Goal: Transaction & Acquisition: Purchase product/service

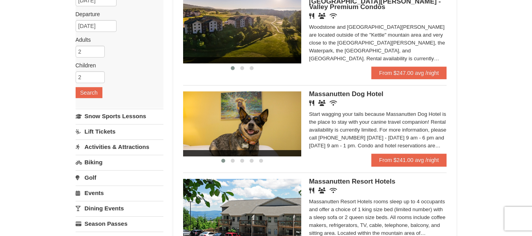
scroll to position [86, 0]
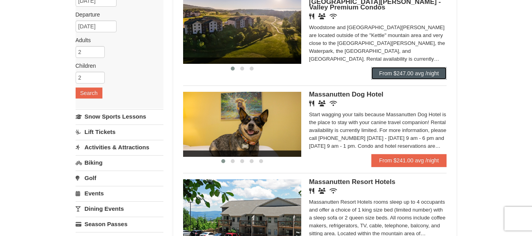
click at [437, 73] on link "From $247.00 avg /night" at bounding box center [410, 73] width 76 height 13
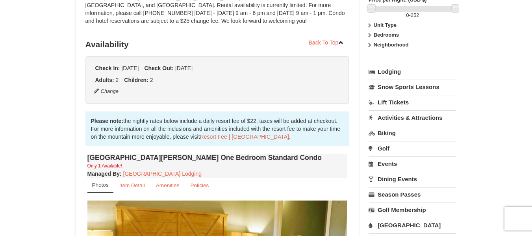
scroll to position [124, 0]
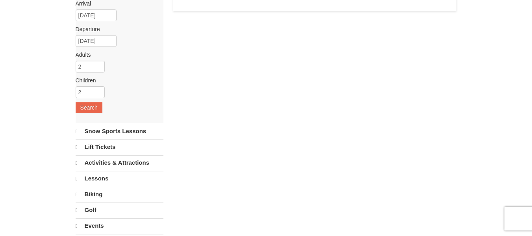
select select "9"
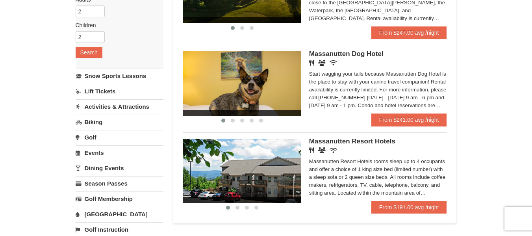
scroll to position [125, 0]
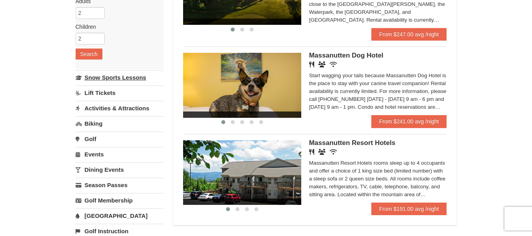
click at [87, 81] on link "Snow Sports Lessons" at bounding box center [120, 77] width 88 height 15
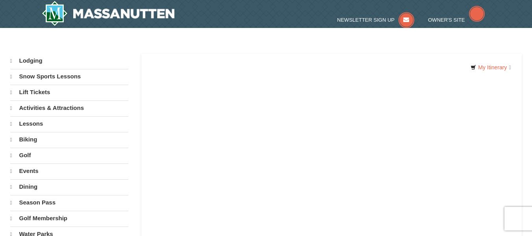
select select "9"
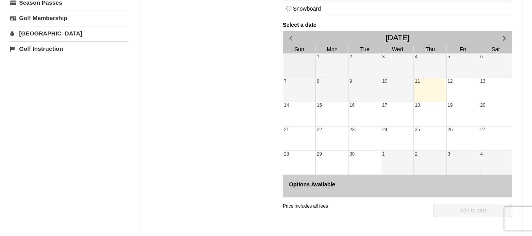
scroll to position [179, 0]
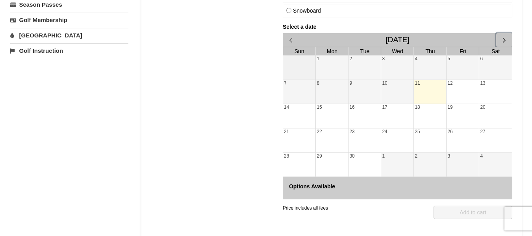
click at [504, 42] on span "button" at bounding box center [504, 40] width 8 height 8
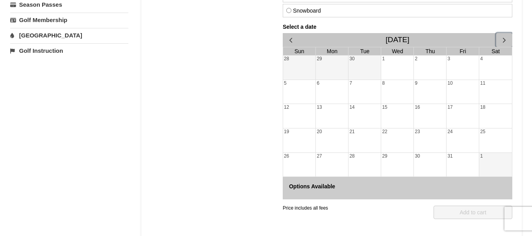
click at [505, 37] on span "button" at bounding box center [504, 40] width 8 height 8
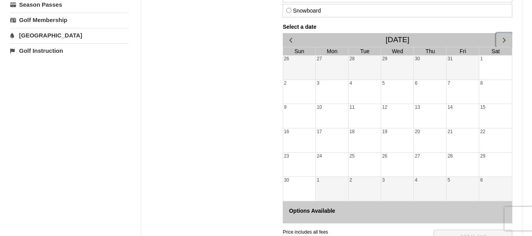
click at [505, 37] on span "button" at bounding box center [504, 40] width 8 height 8
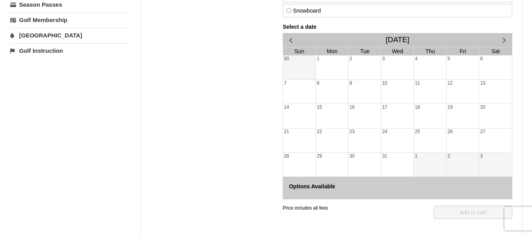
click at [431, 143] on div at bounding box center [430, 141] width 32 height 11
click at [437, 139] on div at bounding box center [430, 141] width 32 height 11
click at [432, 120] on div at bounding box center [430, 117] width 32 height 11
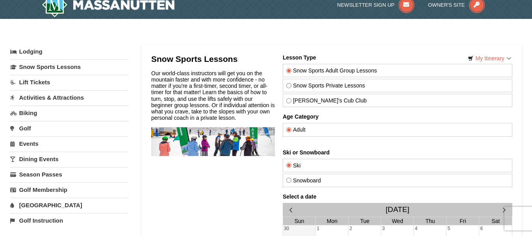
scroll to position [7, 0]
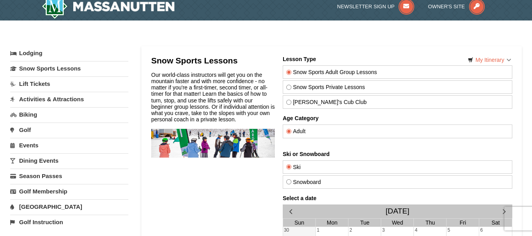
click at [24, 57] on link "Lodging" at bounding box center [69, 53] width 118 height 14
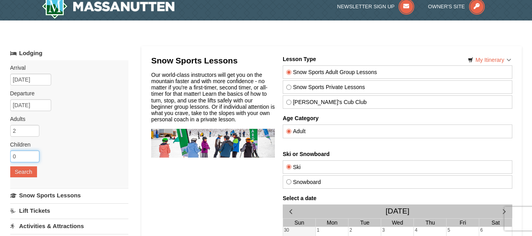
click at [20, 160] on input "0" at bounding box center [24, 157] width 29 height 12
click at [35, 155] on input "1" at bounding box center [24, 157] width 29 height 12
type input "2"
click at [35, 155] on input "2" at bounding box center [24, 157] width 29 height 12
click at [20, 174] on button "Search" at bounding box center [23, 171] width 27 height 11
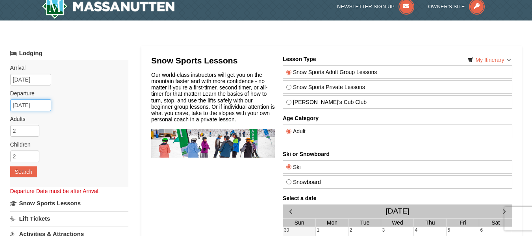
click at [36, 105] on input "09/11/2025" at bounding box center [30, 105] width 41 height 12
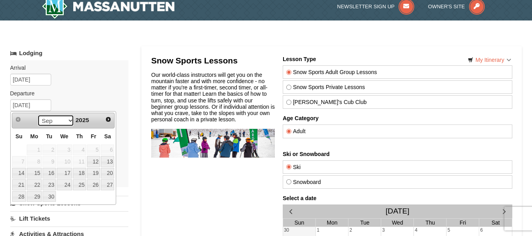
click at [67, 123] on select "Sep Oct Nov Dec" at bounding box center [55, 121] width 37 height 12
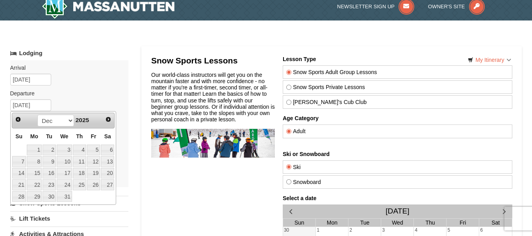
click at [94, 184] on link "26" at bounding box center [93, 184] width 13 height 11
type input "[DATE]"
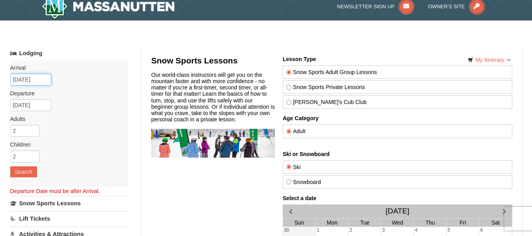
click at [39, 83] on input "09/11/2025" at bounding box center [30, 80] width 41 height 12
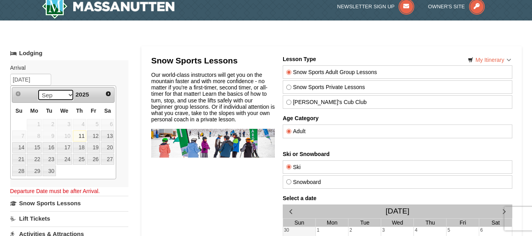
click at [66, 97] on select "Sep Oct Nov Dec" at bounding box center [55, 95] width 37 height 12
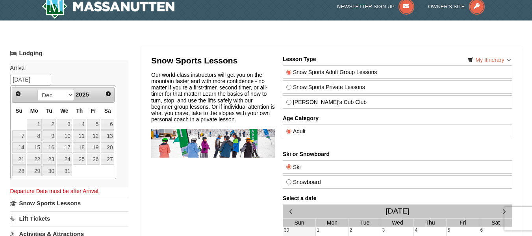
click at [67, 159] on link "24" at bounding box center [64, 159] width 15 height 11
type input "[DATE]"
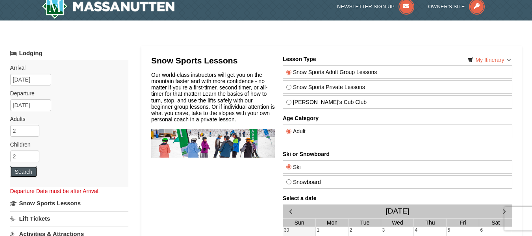
click at [21, 174] on button "Search" at bounding box center [23, 171] width 27 height 11
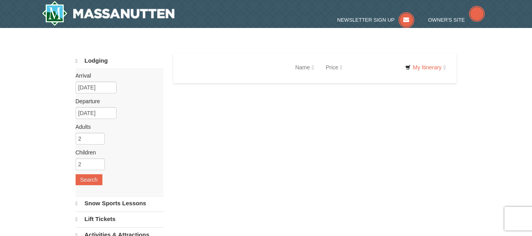
select select "9"
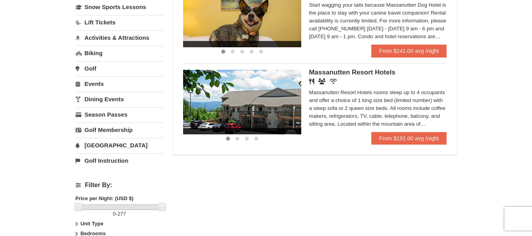
scroll to position [197, 0]
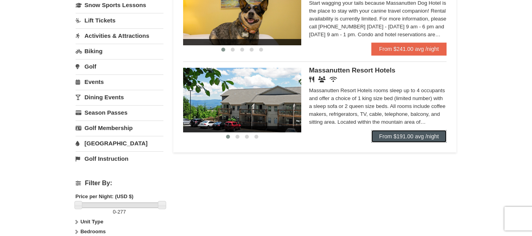
click at [373, 136] on link "From $191.00 avg /night" at bounding box center [410, 136] width 76 height 13
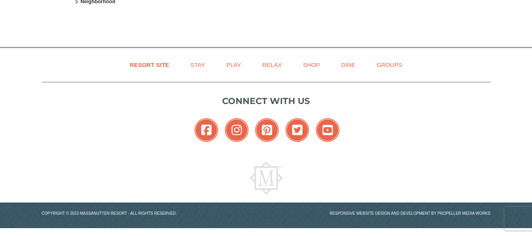
select select "9"
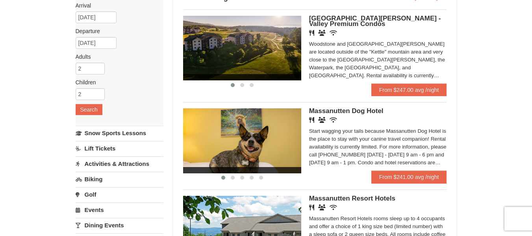
scroll to position [65, 0]
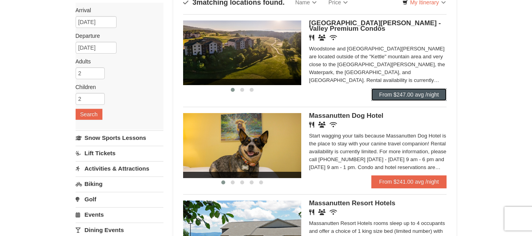
click at [387, 97] on link "From $247.00 avg /night" at bounding box center [410, 94] width 76 height 13
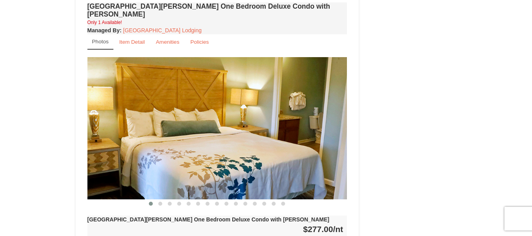
scroll to position [634, 0]
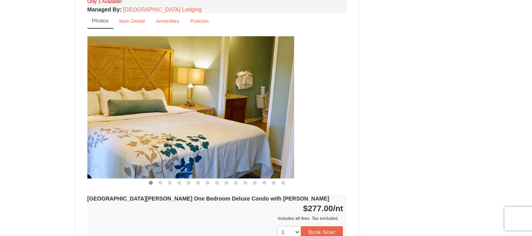
drag, startPoint x: 309, startPoint y: 117, endPoint x: 242, endPoint y: 117, distance: 67.0
click at [242, 117] on img at bounding box center [164, 107] width 260 height 142
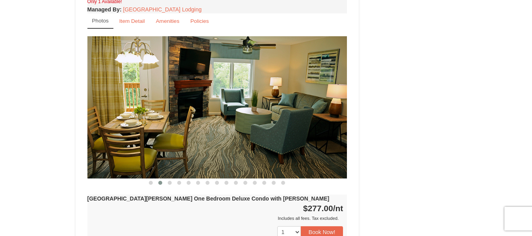
click at [321, 117] on img at bounding box center [217, 107] width 260 height 142
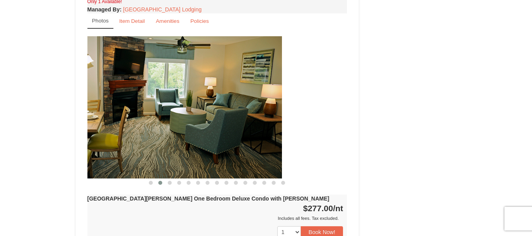
drag, startPoint x: 321, startPoint y: 117, endPoint x: 256, endPoint y: 122, distance: 65.6
click at [256, 122] on img at bounding box center [152, 107] width 260 height 142
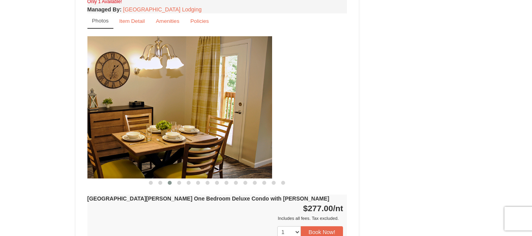
drag, startPoint x: 293, startPoint y: 123, endPoint x: 218, endPoint y: 118, distance: 75.4
click at [218, 118] on img at bounding box center [142, 107] width 260 height 142
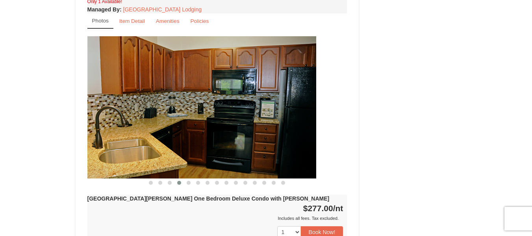
drag, startPoint x: 283, startPoint y: 130, endPoint x: 190, endPoint y: 121, distance: 93.4
click at [190, 121] on img at bounding box center [186, 107] width 260 height 142
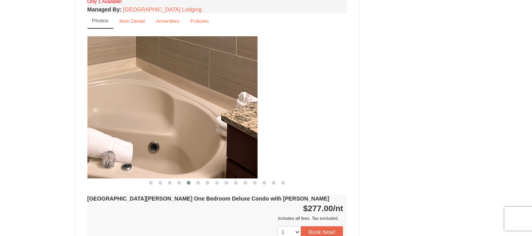
drag, startPoint x: 276, startPoint y: 125, endPoint x: 181, endPoint y: 117, distance: 95.2
click at [181, 117] on img at bounding box center [128, 107] width 260 height 142
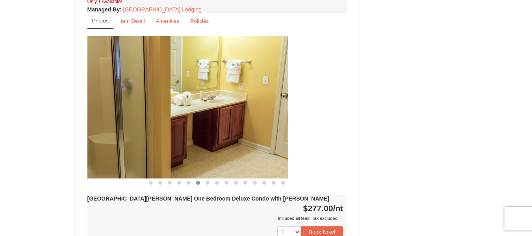
drag, startPoint x: 261, startPoint y: 136, endPoint x: 164, endPoint y: 122, distance: 98.4
click at [164, 122] on img at bounding box center [158, 107] width 260 height 142
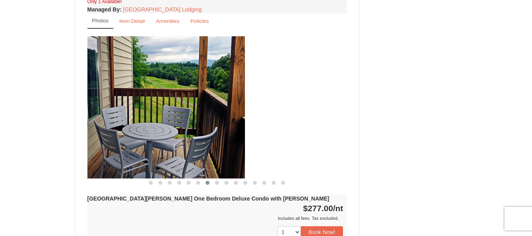
drag, startPoint x: 247, startPoint y: 151, endPoint x: 140, endPoint y: 128, distance: 109.9
click at [140, 128] on img at bounding box center [115, 107] width 260 height 142
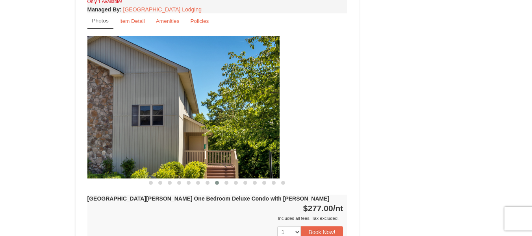
drag, startPoint x: 260, startPoint y: 139, endPoint x: 192, endPoint y: 137, distance: 67.8
click at [192, 137] on img at bounding box center [150, 107] width 260 height 142
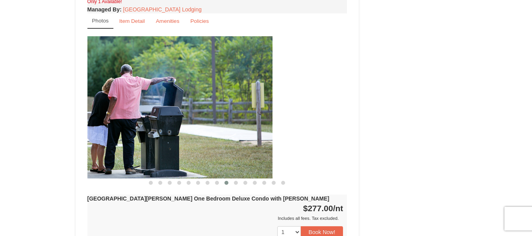
drag, startPoint x: 257, startPoint y: 143, endPoint x: 182, endPoint y: 145, distance: 74.9
click at [182, 145] on img at bounding box center [143, 107] width 260 height 142
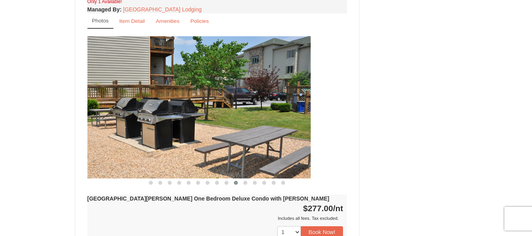
drag, startPoint x: 256, startPoint y: 150, endPoint x: 188, endPoint y: 140, distance: 68.1
click at [188, 140] on img at bounding box center [181, 107] width 260 height 142
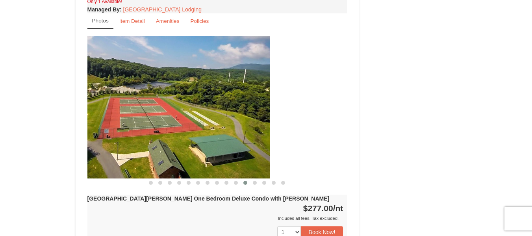
drag, startPoint x: 290, startPoint y: 149, endPoint x: 212, endPoint y: 150, distance: 77.2
click at [212, 150] on img at bounding box center [140, 107] width 260 height 142
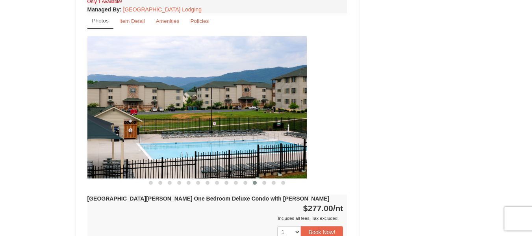
drag, startPoint x: 250, startPoint y: 156, endPoint x: 177, endPoint y: 140, distance: 74.9
click at [177, 140] on img at bounding box center [177, 107] width 260 height 142
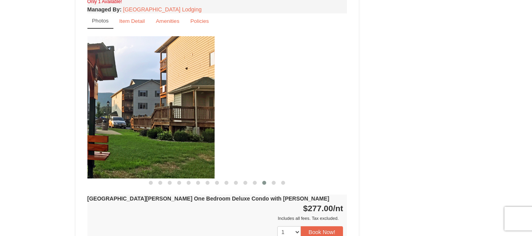
drag, startPoint x: 267, startPoint y: 144, endPoint x: 128, endPoint y: 109, distance: 143.2
click at [128, 109] on img at bounding box center [85, 107] width 260 height 142
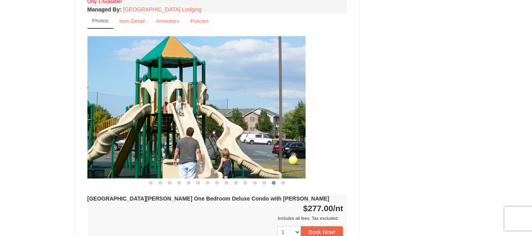
drag, startPoint x: 242, startPoint y: 124, endPoint x: 119, endPoint y: 99, distance: 126.4
click at [119, 99] on img at bounding box center [176, 107] width 260 height 142
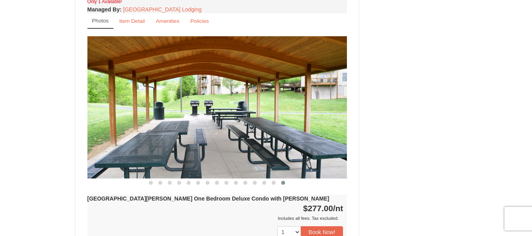
drag, startPoint x: 262, startPoint y: 112, endPoint x: 155, endPoint y: 90, distance: 109.0
click at [155, 90] on img at bounding box center [217, 107] width 260 height 142
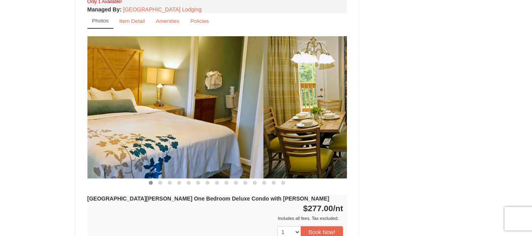
drag, startPoint x: 290, startPoint y: 124, endPoint x: 158, endPoint y: 85, distance: 138.0
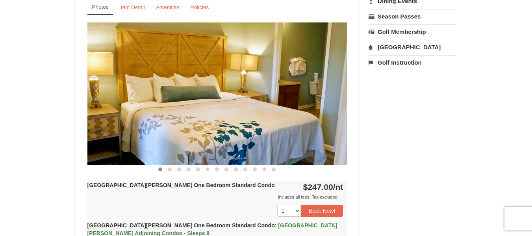
scroll to position [295, 0]
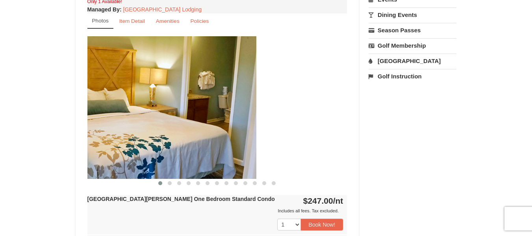
drag, startPoint x: 299, startPoint y: 145, endPoint x: 187, endPoint y: 121, distance: 114.8
click at [187, 121] on img at bounding box center [126, 107] width 260 height 142
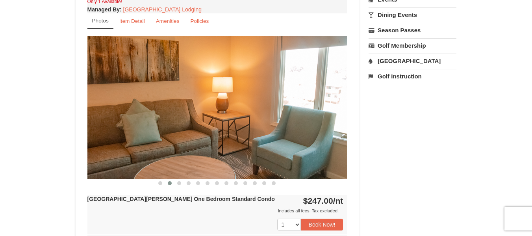
drag, startPoint x: 246, startPoint y: 155, endPoint x: 138, endPoint y: 134, distance: 110.4
click at [138, 134] on img at bounding box center [217, 107] width 260 height 142
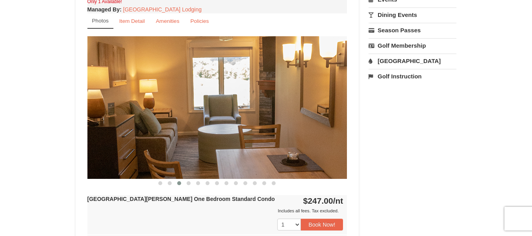
drag, startPoint x: 262, startPoint y: 156, endPoint x: 140, endPoint y: 131, distance: 125.4
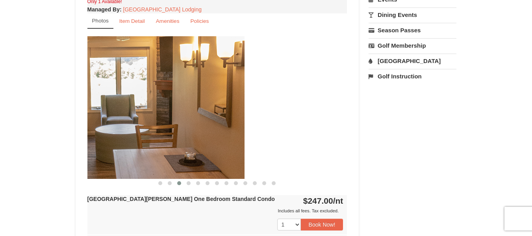
drag, startPoint x: 140, startPoint y: 131, endPoint x: 128, endPoint y: 110, distance: 24.0
click at [128, 110] on img at bounding box center [115, 107] width 260 height 142
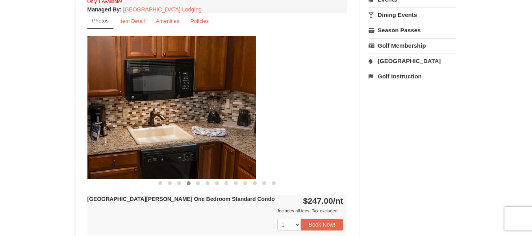
drag, startPoint x: 222, startPoint y: 124, endPoint x: 127, endPoint y: 125, distance: 94.6
click at [127, 125] on img at bounding box center [126, 107] width 260 height 142
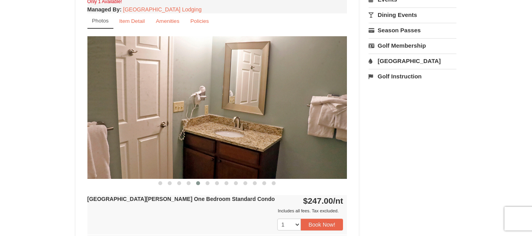
drag, startPoint x: 259, startPoint y: 137, endPoint x: 126, endPoint y: 123, distance: 133.6
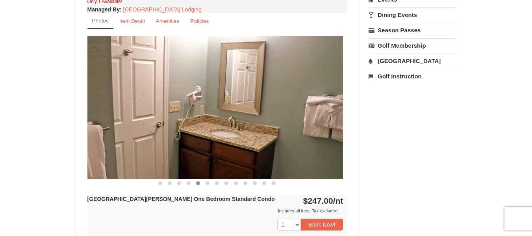
drag, startPoint x: 126, startPoint y: 123, endPoint x: 150, endPoint y: 107, distance: 29.1
click at [150, 107] on img at bounding box center [213, 107] width 260 height 142
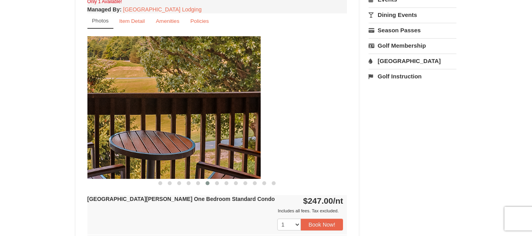
drag, startPoint x: 250, startPoint y: 116, endPoint x: 157, endPoint y: 93, distance: 96.2
click at [157, 93] on img at bounding box center [131, 107] width 260 height 142
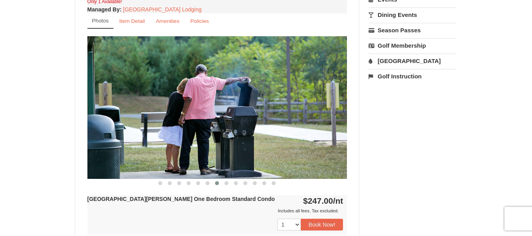
drag, startPoint x: 285, startPoint y: 115, endPoint x: 165, endPoint y: 95, distance: 122.3
click at [165, 95] on img at bounding box center [217, 107] width 260 height 142
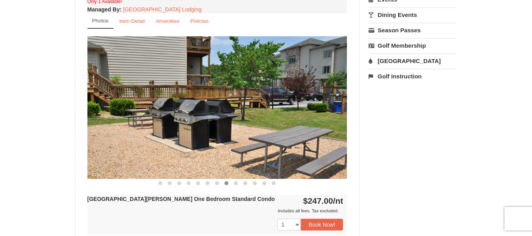
drag, startPoint x: 264, startPoint y: 125, endPoint x: 141, endPoint y: 99, distance: 126.1
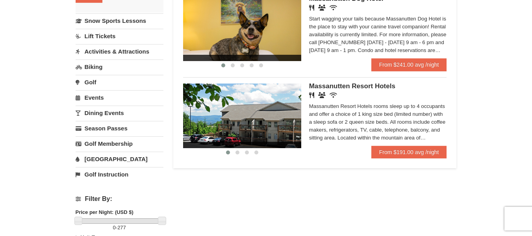
scroll to position [159, 0]
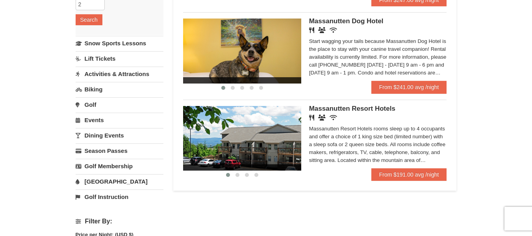
click at [277, 52] on img at bounding box center [242, 51] width 118 height 65
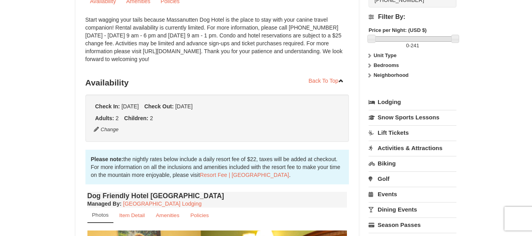
scroll to position [26, 0]
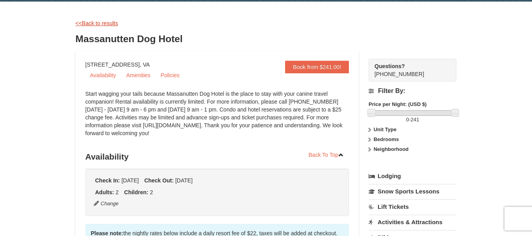
click at [113, 22] on link "<<Back to results" at bounding box center [97, 23] width 43 height 6
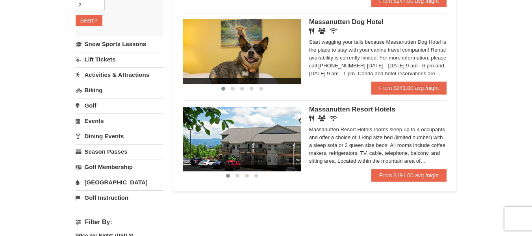
scroll to position [159, 0]
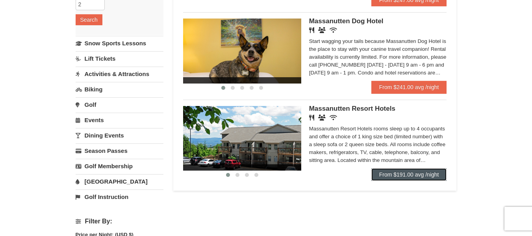
click at [432, 172] on link "From $191.00 avg /night" at bounding box center [410, 174] width 76 height 13
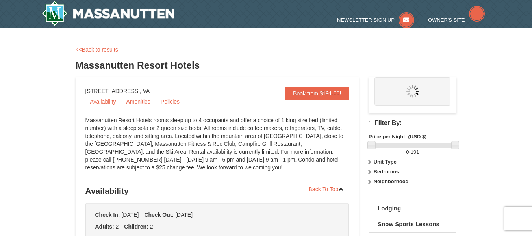
select select "9"
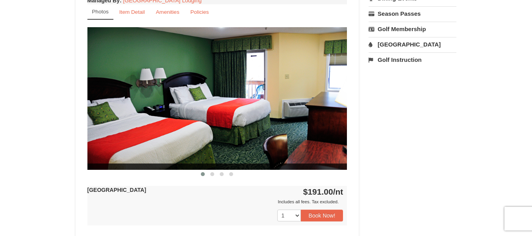
scroll to position [320, 0]
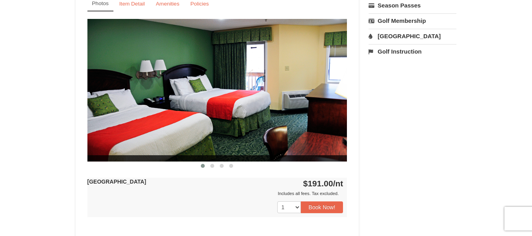
drag, startPoint x: 245, startPoint y: 128, endPoint x: 143, endPoint y: 121, distance: 102.3
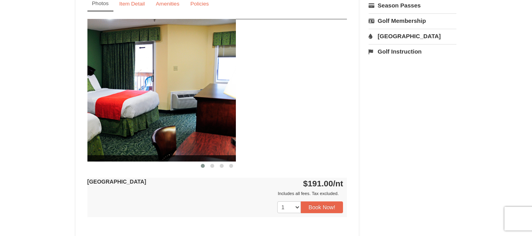
drag, startPoint x: 143, startPoint y: 121, endPoint x: 148, endPoint y: 129, distance: 8.9
click at [148, 129] on img at bounding box center [106, 90] width 260 height 142
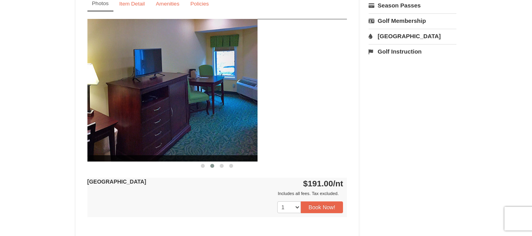
drag, startPoint x: 262, startPoint y: 132, endPoint x: 172, endPoint y: 133, distance: 90.6
click at [172, 133] on img at bounding box center [128, 90] width 260 height 142
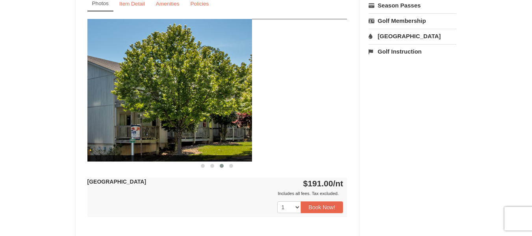
drag, startPoint x: 276, startPoint y: 122, endPoint x: 157, endPoint y: 136, distance: 119.9
click at [157, 136] on img at bounding box center [122, 90] width 260 height 142
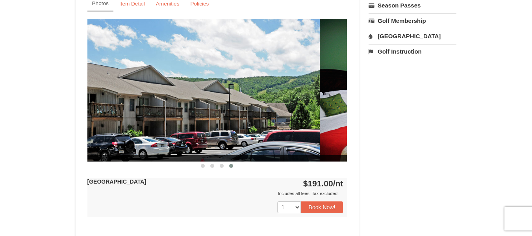
drag, startPoint x: 264, startPoint y: 134, endPoint x: 177, endPoint y: 142, distance: 87.9
click at [177, 142] on img at bounding box center [190, 90] width 260 height 142
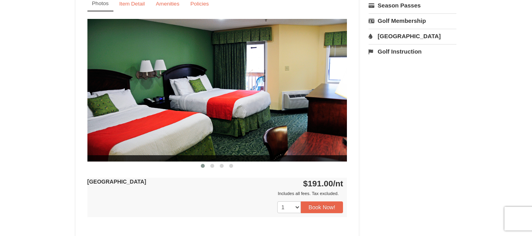
drag, startPoint x: 264, startPoint y: 142, endPoint x: 170, endPoint y: 136, distance: 94.4
drag, startPoint x: 170, startPoint y: 136, endPoint x: 538, endPoint y: 67, distance: 374.1
click at [393, 196] on div "Book from $191.00! 1822 Resort Drive, Massanutten, VA Availability Amenities Po…" at bounding box center [266, 70] width 381 height 626
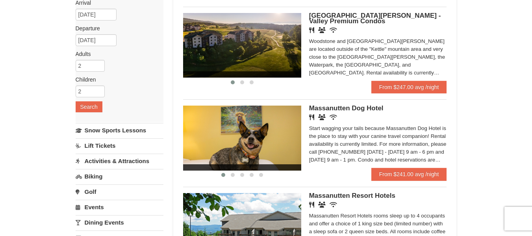
scroll to position [31, 0]
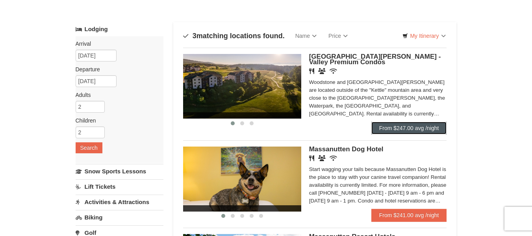
click at [385, 127] on link "From $247.00 avg /night" at bounding box center [410, 128] width 76 height 13
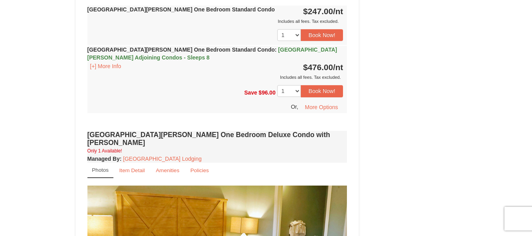
scroll to position [482, 0]
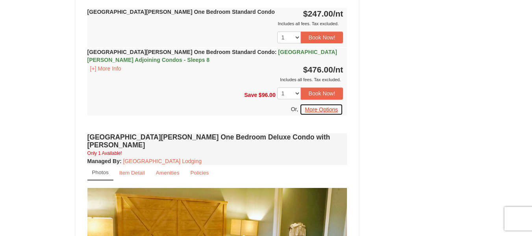
click at [316, 110] on button "More Options" at bounding box center [321, 110] width 43 height 12
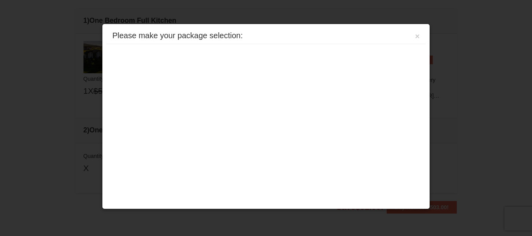
scroll to position [249, 0]
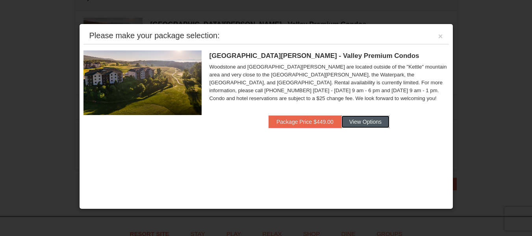
click at [366, 121] on button "View Options" at bounding box center [366, 121] width 48 height 13
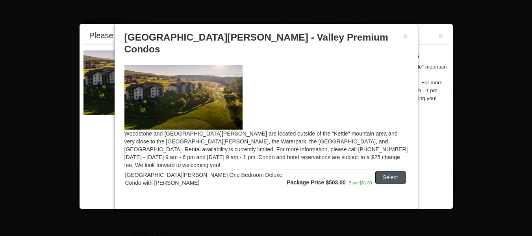
click at [383, 171] on button "Select" at bounding box center [390, 177] width 31 height 13
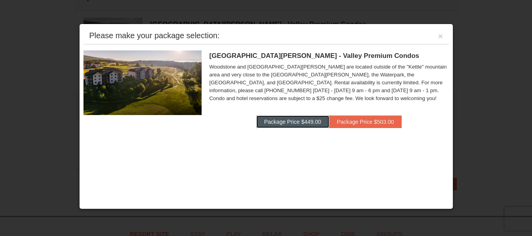
click at [313, 120] on button "Package Price $449.00" at bounding box center [293, 121] width 73 height 13
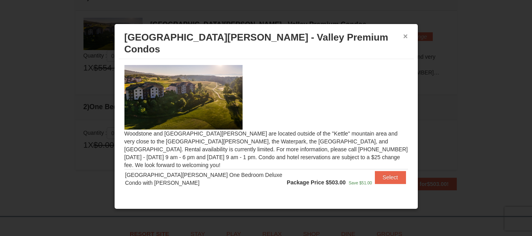
click at [406, 38] on button "×" at bounding box center [406, 36] width 5 height 8
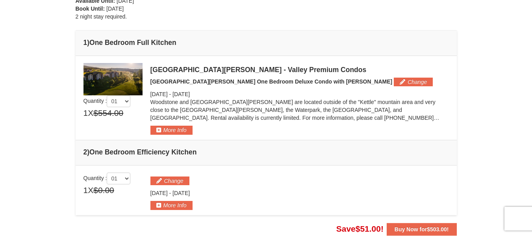
scroll to position [205, 0]
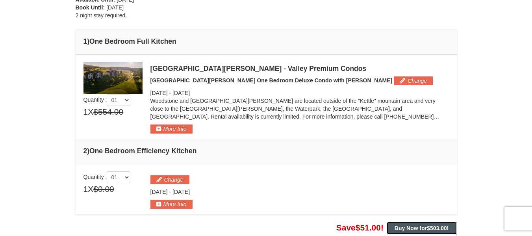
click at [409, 225] on strong "Buy Now for $503.00 !" at bounding box center [422, 228] width 54 height 6
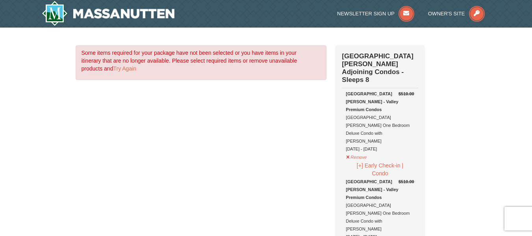
select select "9"
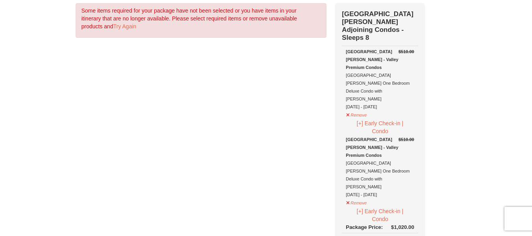
scroll to position [37, 0]
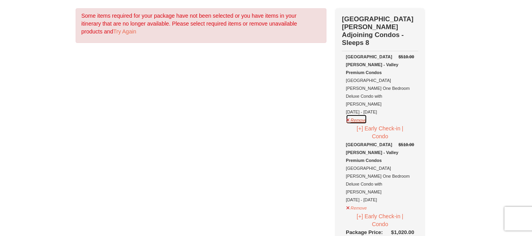
click at [352, 114] on button "Remove" at bounding box center [356, 119] width 21 height 10
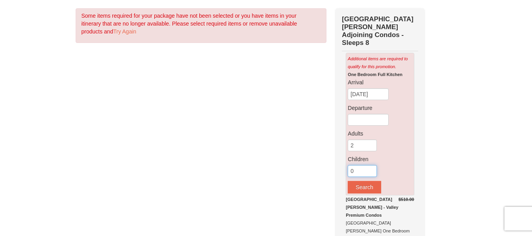
click at [363, 166] on input "0" at bounding box center [362, 171] width 29 height 12
drag, startPoint x: 363, startPoint y: 166, endPoint x: 339, endPoint y: 163, distance: 24.6
click at [339, 163] on div "Check Out Now [GEOGRAPHIC_DATA][PERSON_NAME] Condos - Sleeps 8 Additional items…" at bounding box center [380, 167] width 88 height 318
type input "2"
click at [375, 88] on input "[DATE]" at bounding box center [368, 94] width 41 height 12
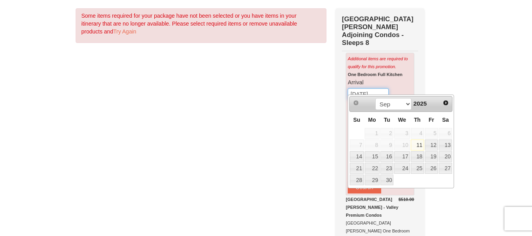
click at [375, 88] on input "[DATE]" at bounding box center [368, 94] width 41 height 12
click at [406, 105] on select "Sep Oct Nov Dec" at bounding box center [394, 104] width 37 height 12
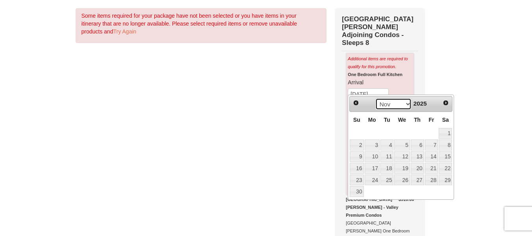
click at [400, 105] on select "Sep Oct Nov Dec" at bounding box center [394, 104] width 37 height 12
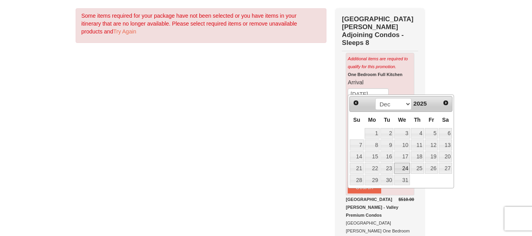
click at [399, 169] on link "24" at bounding box center [401, 168] width 15 height 11
type input "[DATE]"
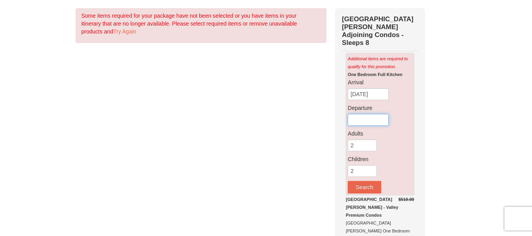
click at [367, 118] on input "text" at bounding box center [368, 120] width 41 height 12
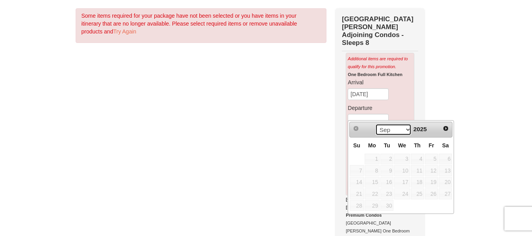
click at [403, 126] on select "Sep Oct Nov Dec" at bounding box center [394, 130] width 37 height 12
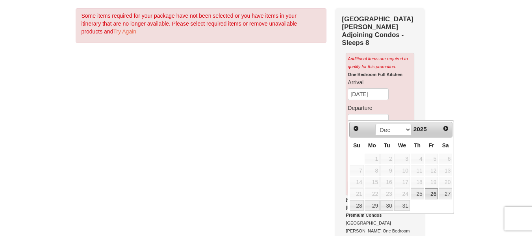
click at [436, 192] on link "26" at bounding box center [431, 193] width 13 height 11
type input "[DATE]"
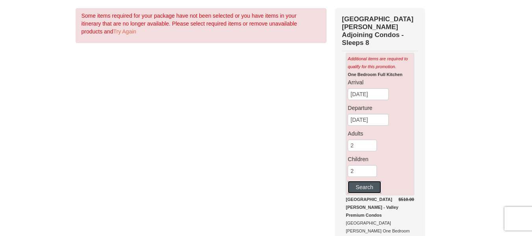
click at [361, 184] on button "Search" at bounding box center [364, 187] width 33 height 13
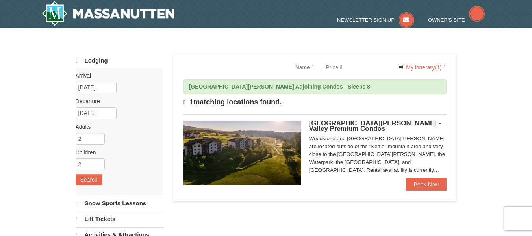
select select "9"
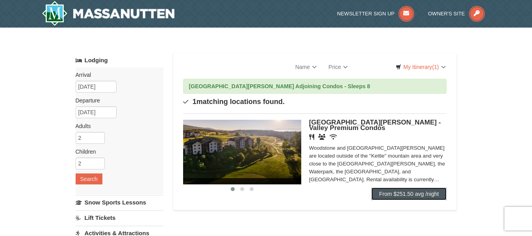
click at [388, 192] on link "From $251.50 avg /night" at bounding box center [410, 194] width 76 height 13
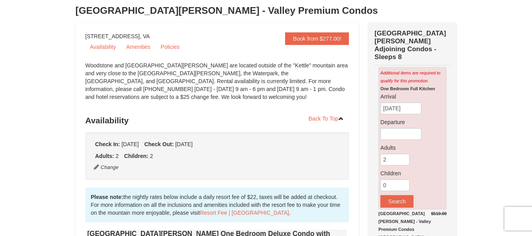
scroll to position [46, 0]
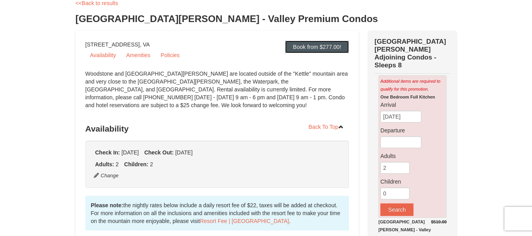
click at [331, 50] on link "Book from $277.00!" at bounding box center [317, 47] width 64 height 13
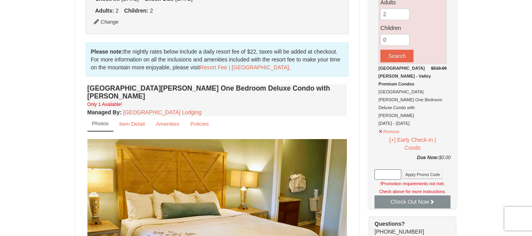
scroll to position [198, 0]
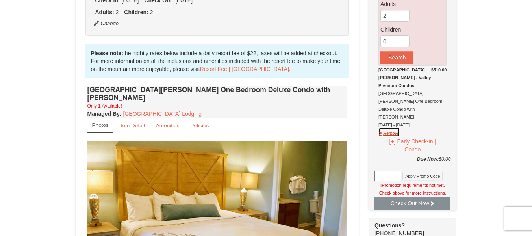
click at [383, 127] on button "Remove" at bounding box center [389, 132] width 21 height 10
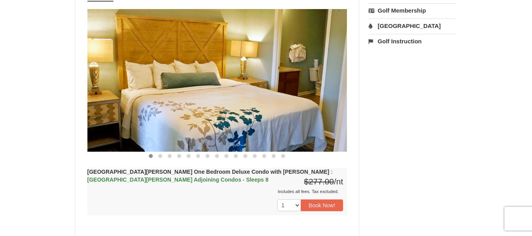
scroll to position [343, 0]
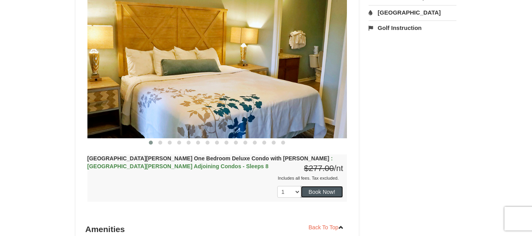
click at [333, 186] on button "Book Now!" at bounding box center [322, 192] width 43 height 12
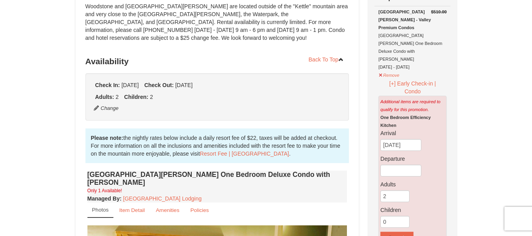
scroll to position [145, 0]
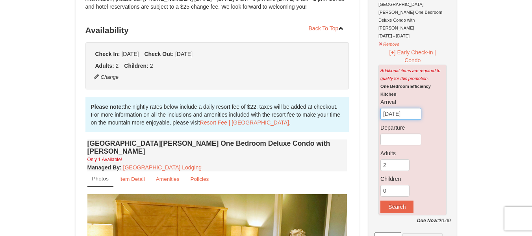
click at [408, 108] on input "[DATE]" at bounding box center [401, 114] width 41 height 12
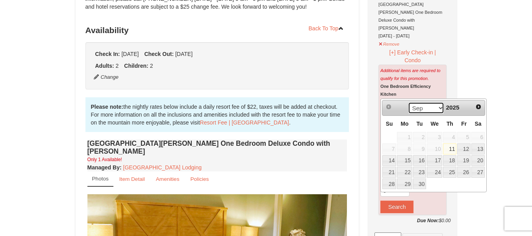
click at [441, 110] on select "Sep Oct Nov Dec" at bounding box center [426, 108] width 37 height 12
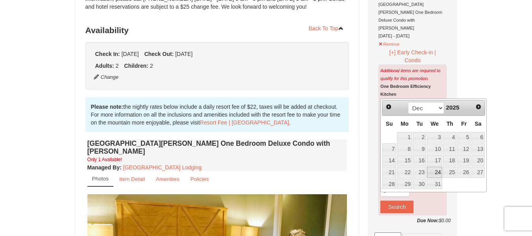
click at [433, 173] on link "24" at bounding box center [434, 172] width 15 height 11
type input "[DATE]"
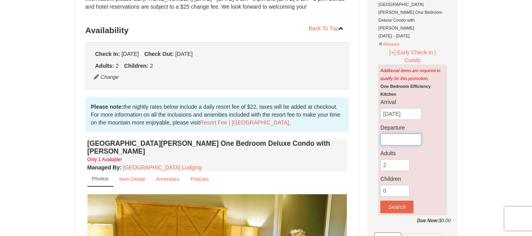
click at [415, 134] on input "text" at bounding box center [401, 140] width 41 height 12
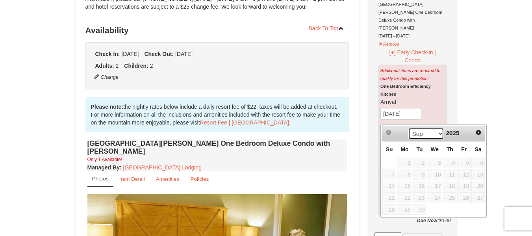
click at [438, 134] on select "Sep Oct Nov Dec" at bounding box center [426, 134] width 37 height 12
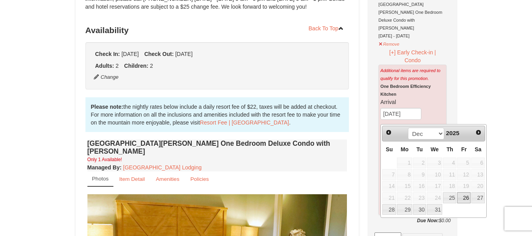
click at [470, 197] on link "26" at bounding box center [464, 197] width 13 height 11
type input "[DATE]"
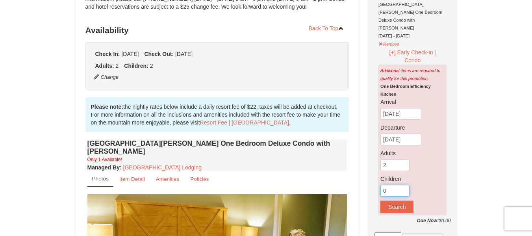
click at [393, 185] on input "0" at bounding box center [395, 191] width 29 height 12
drag, startPoint x: 393, startPoint y: 169, endPoint x: 366, endPoint y: 168, distance: 26.4
type input "4"
click at [389, 159] on input "2" at bounding box center [395, 165] width 29 height 12
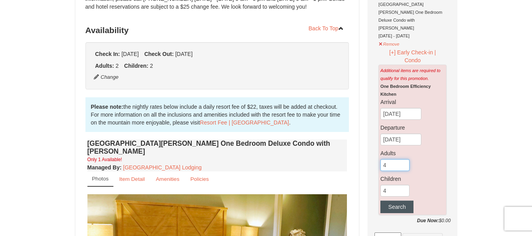
type input "4"
click at [408, 201] on button "Search" at bounding box center [397, 207] width 33 height 13
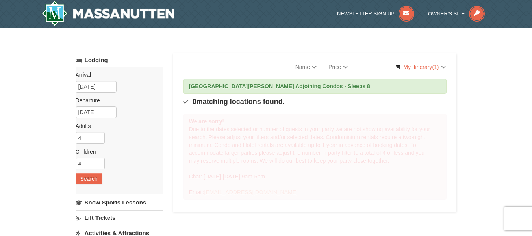
select select "9"
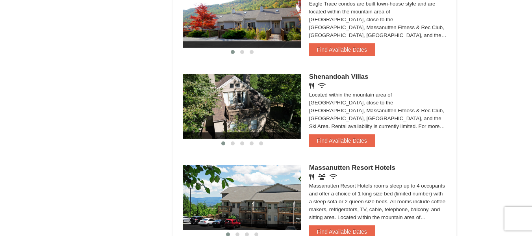
scroll to position [578, 0]
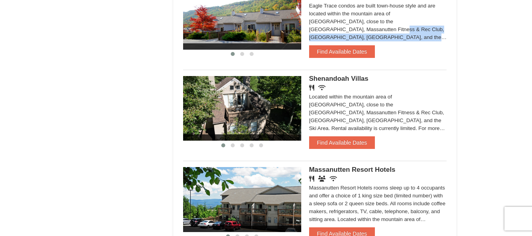
drag, startPoint x: 363, startPoint y: 24, endPoint x: 362, endPoint y: 34, distance: 10.3
click at [362, 34] on div "Eagle Trace condos are built town-house style and are located within the mounta…" at bounding box center [378, 21] width 138 height 39
click at [290, 28] on img at bounding box center [242, 17] width 118 height 65
click at [340, 51] on button "Find Available Dates" at bounding box center [342, 51] width 66 height 13
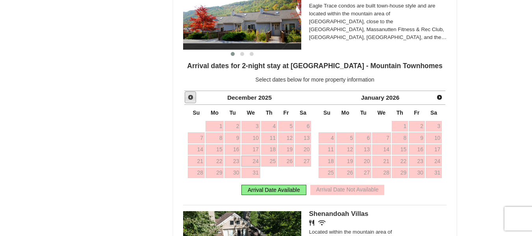
click at [191, 97] on span "Prev" at bounding box center [191, 97] width 6 height 6
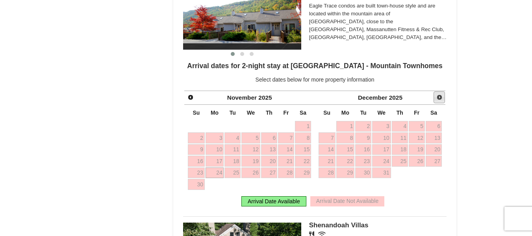
click at [437, 99] on span "Next" at bounding box center [440, 97] width 6 height 6
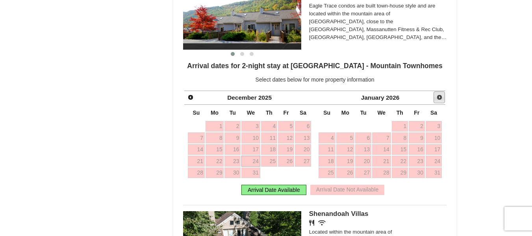
click at [437, 99] on span "Next" at bounding box center [440, 97] width 6 height 6
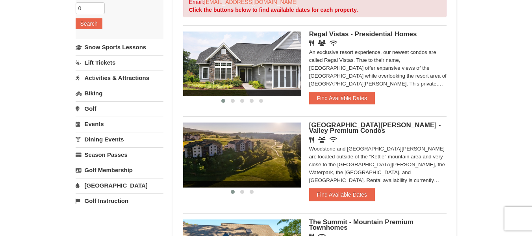
scroll to position [151, 0]
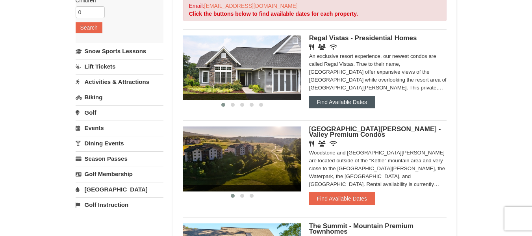
click at [368, 100] on button "Find Available Dates" at bounding box center [342, 102] width 66 height 13
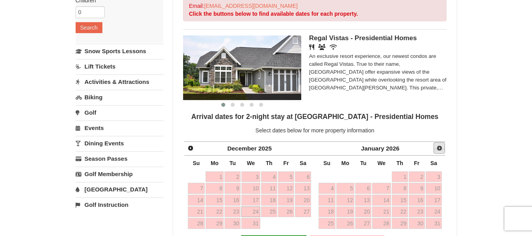
click at [442, 151] on span "Next" at bounding box center [440, 148] width 6 height 6
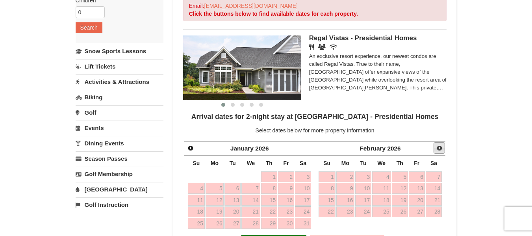
click at [442, 151] on span "Next" at bounding box center [440, 148] width 6 height 6
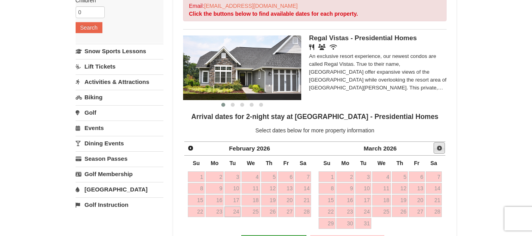
click at [442, 151] on span "Next" at bounding box center [440, 148] width 6 height 6
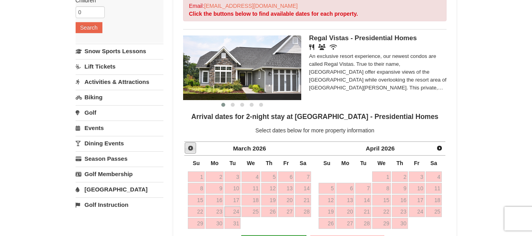
click at [186, 150] on link "Prev" at bounding box center [191, 148] width 12 height 12
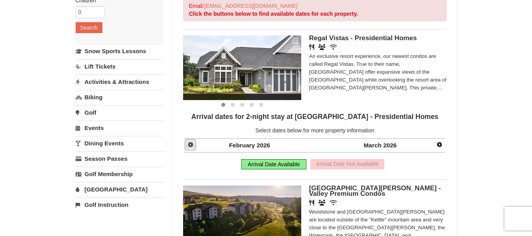
click at [186, 150] on link "Prev" at bounding box center [191, 145] width 12 height 12
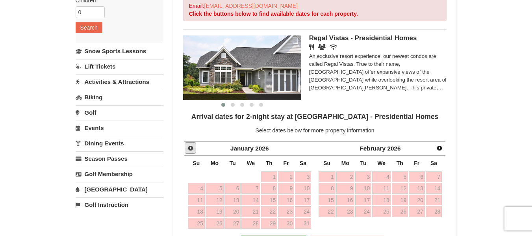
click at [186, 150] on link "Prev" at bounding box center [191, 148] width 12 height 12
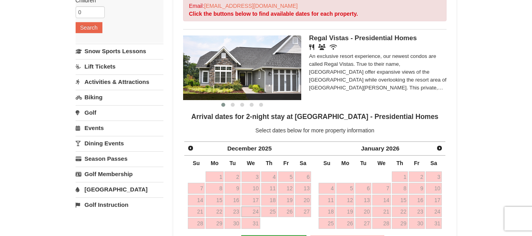
click at [253, 212] on link "24" at bounding box center [251, 211] width 19 height 11
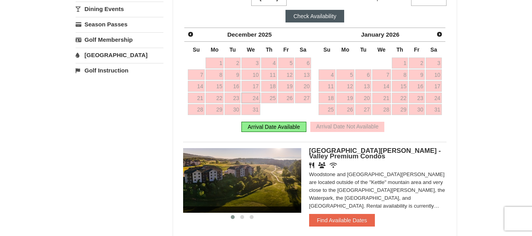
scroll to position [288, 0]
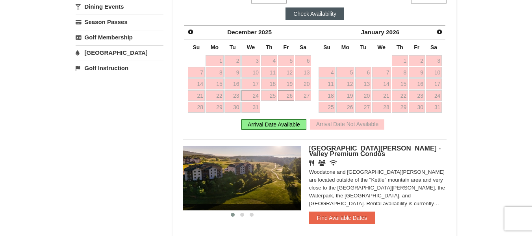
click at [283, 97] on link "26" at bounding box center [286, 95] width 16 height 11
click at [317, 18] on button "Check Availability" at bounding box center [315, 13] width 59 height 13
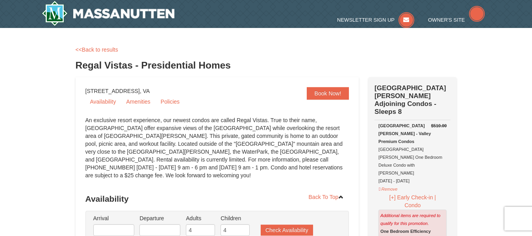
select select "9"
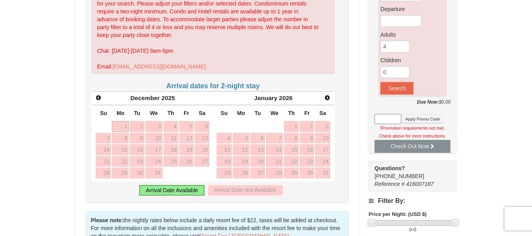
scroll to position [260, 0]
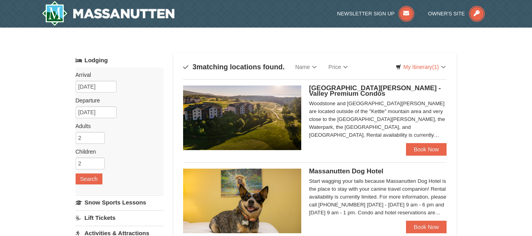
select select "9"
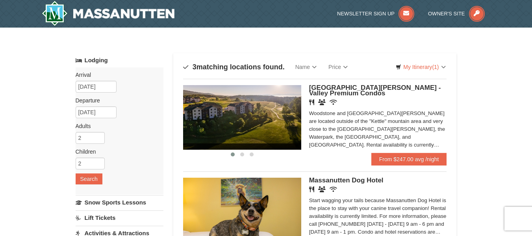
scroll to position [29, 0]
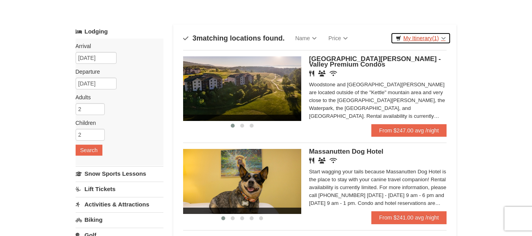
click at [434, 36] on span "(1)" at bounding box center [435, 38] width 7 height 6
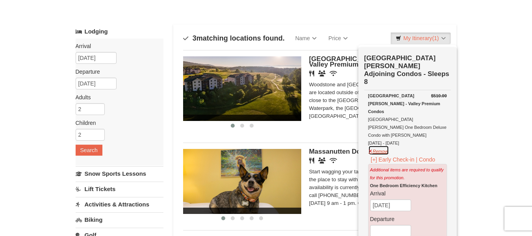
click at [380, 145] on button "Remove" at bounding box center [378, 150] width 21 height 10
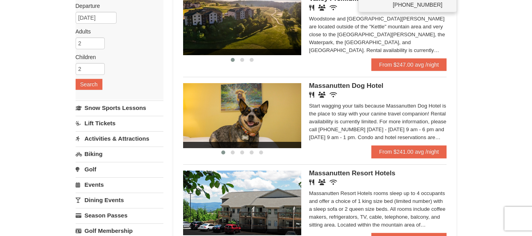
scroll to position [92, 0]
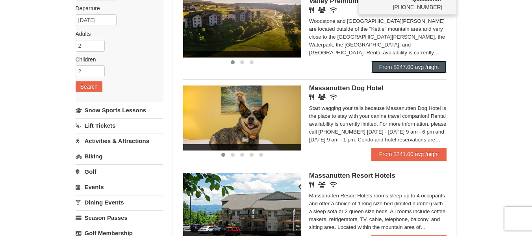
click at [434, 65] on link "From $247.00 avg /night" at bounding box center [410, 67] width 76 height 13
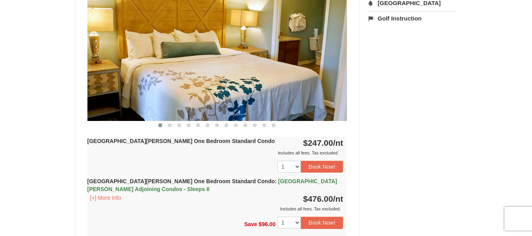
scroll to position [668, 0]
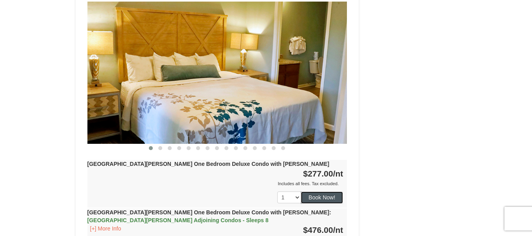
click at [322, 192] on button "Book Now!" at bounding box center [322, 198] width 43 height 12
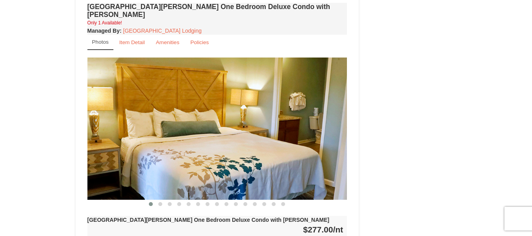
scroll to position [622, 0]
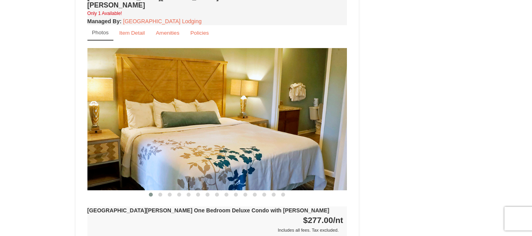
click at [302, 141] on img at bounding box center [217, 119] width 260 height 142
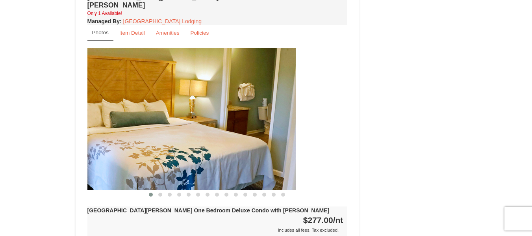
drag, startPoint x: 302, startPoint y: 141, endPoint x: 216, endPoint y: 125, distance: 87.9
click at [216, 125] on img at bounding box center [166, 119] width 260 height 142
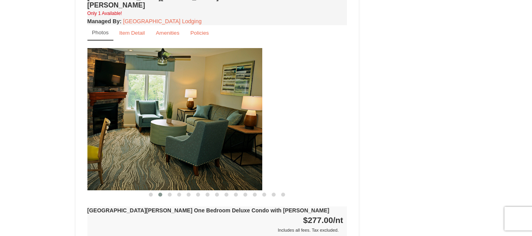
drag, startPoint x: 283, startPoint y: 128, endPoint x: 197, endPoint y: 139, distance: 85.8
click at [197, 139] on img at bounding box center [132, 119] width 260 height 142
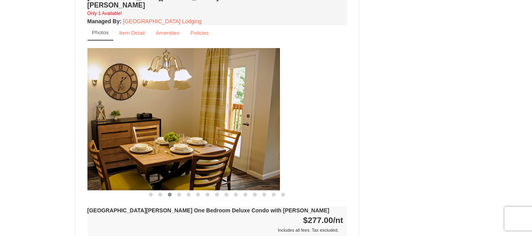
drag, startPoint x: 261, startPoint y: 143, endPoint x: 168, endPoint y: 134, distance: 93.1
click at [168, 134] on img at bounding box center [150, 119] width 260 height 142
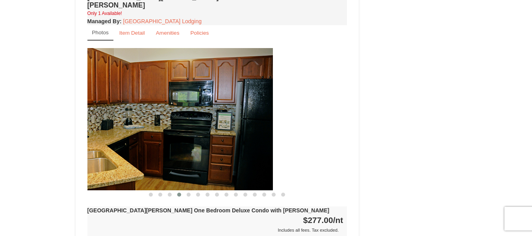
drag, startPoint x: 264, startPoint y: 145, endPoint x: 180, endPoint y: 128, distance: 85.7
click at [180, 128] on img at bounding box center [143, 119] width 260 height 142
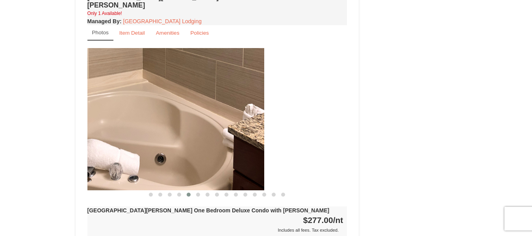
drag, startPoint x: 277, startPoint y: 141, endPoint x: 175, endPoint y: 124, distance: 103.4
click at [175, 124] on img at bounding box center [134, 119] width 260 height 142
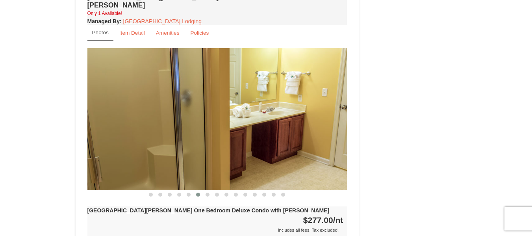
drag, startPoint x: 268, startPoint y: 128, endPoint x: 161, endPoint y: 124, distance: 106.5
click at [161, 124] on img at bounding box center [217, 119] width 260 height 142
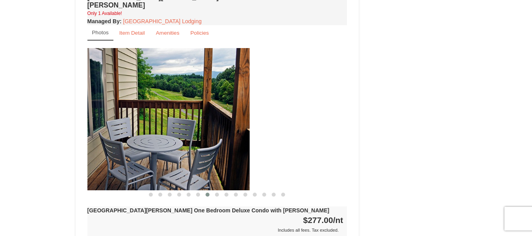
drag, startPoint x: 266, startPoint y: 136, endPoint x: 166, endPoint y: 136, distance: 99.7
click at [166, 136] on img at bounding box center [120, 119] width 260 height 142
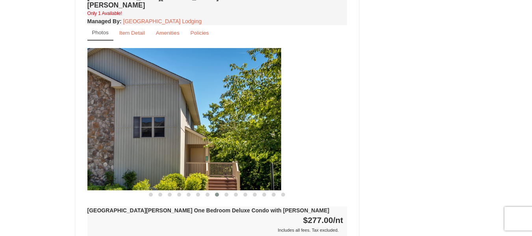
drag, startPoint x: 272, startPoint y: 148, endPoint x: 185, endPoint y: 125, distance: 90.0
click at [185, 125] on img at bounding box center [151, 119] width 260 height 142
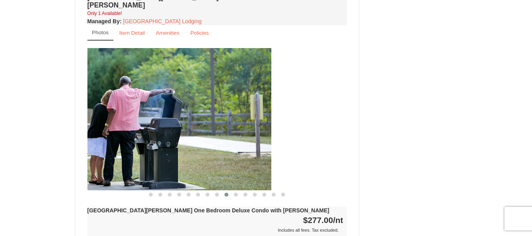
drag, startPoint x: 262, startPoint y: 133, endPoint x: 138, endPoint y: 139, distance: 124.3
click at [138, 139] on img at bounding box center [141, 119] width 260 height 142
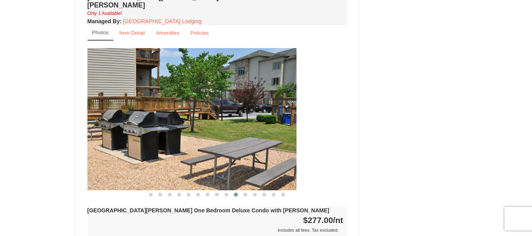
drag, startPoint x: 241, startPoint y: 148, endPoint x: 150, endPoint y: 147, distance: 91.0
click at [150, 147] on img at bounding box center [167, 119] width 260 height 142
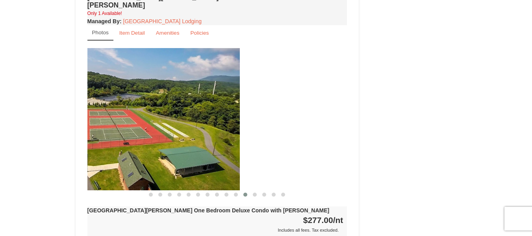
drag, startPoint x: 254, startPoint y: 164, endPoint x: 146, endPoint y: 169, distance: 107.7
click at [146, 169] on img at bounding box center [110, 119] width 260 height 142
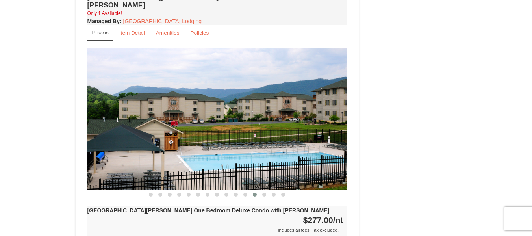
drag, startPoint x: 255, startPoint y: 177, endPoint x: 137, endPoint y: 179, distance: 117.8
click at [137, 179] on img at bounding box center [217, 119] width 260 height 142
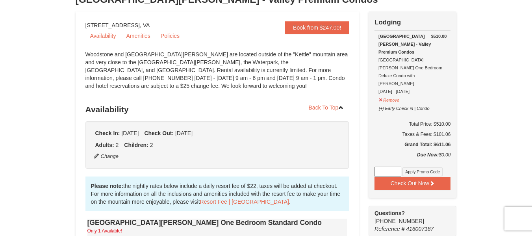
scroll to position [72, 0]
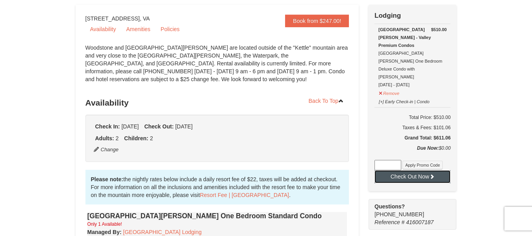
click at [423, 170] on button "Check Out Now" at bounding box center [413, 176] width 76 height 13
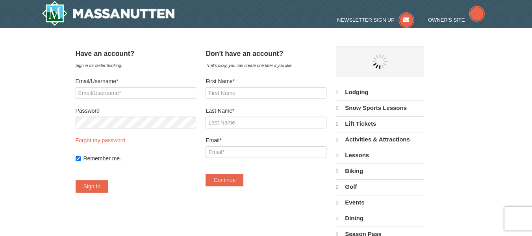
select select "9"
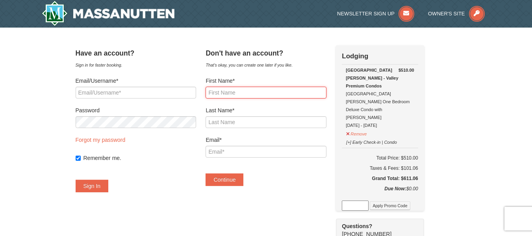
click at [223, 91] on input "First Name*" at bounding box center [266, 93] width 121 height 12
type input "Makayllor'"
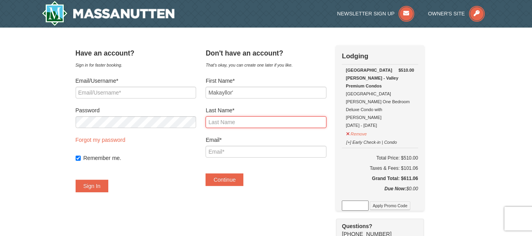
click at [252, 127] on input "Last Name*" at bounding box center [266, 122] width 121 height 12
type input "[PERSON_NAME]"
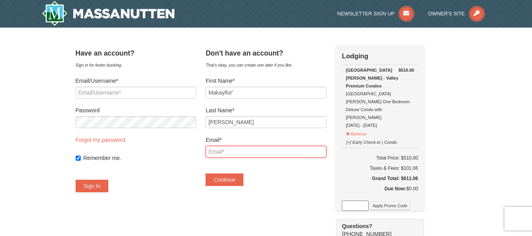
type input "[EMAIL_ADDRESS][DOMAIN_NAME]"
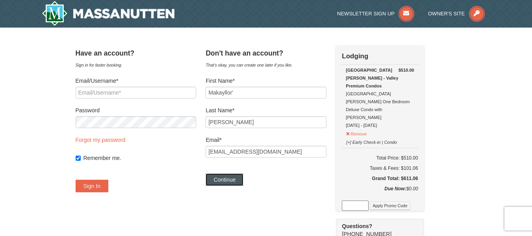
click at [244, 175] on button "Continue" at bounding box center [225, 179] width 38 height 13
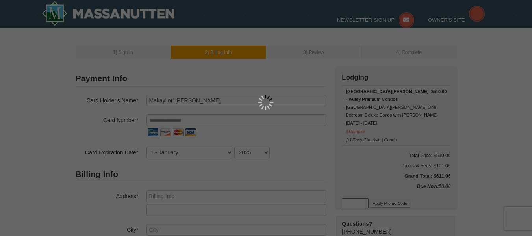
select select "9"
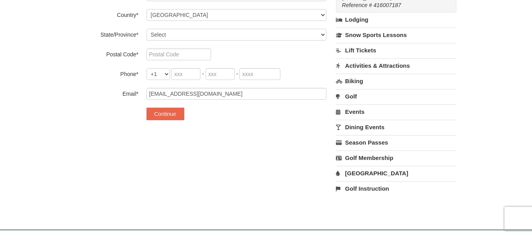
scroll to position [240, 0]
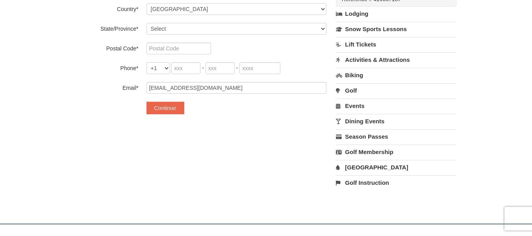
click at [364, 61] on link "Activities & Attractions" at bounding box center [396, 59] width 121 height 15
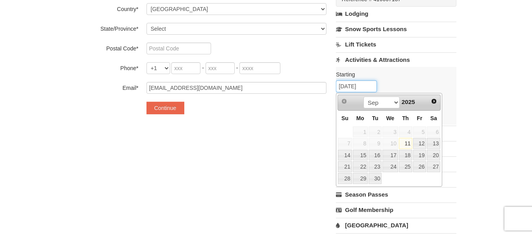
click at [364, 92] on input "09/11/2025" at bounding box center [356, 86] width 41 height 12
click at [393, 104] on select "Sep Oct Nov Dec" at bounding box center [382, 103] width 37 height 12
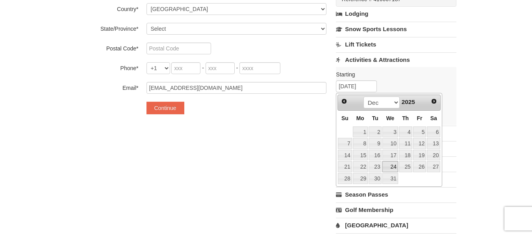
click at [389, 169] on link "24" at bounding box center [390, 166] width 15 height 11
type input "[DATE]"
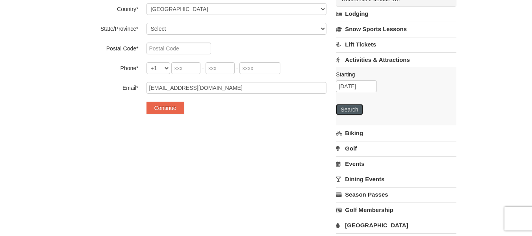
click at [353, 113] on button "Search" at bounding box center [349, 109] width 27 height 11
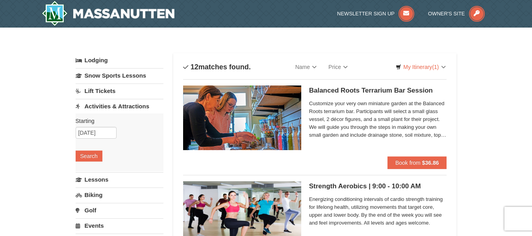
select select "9"
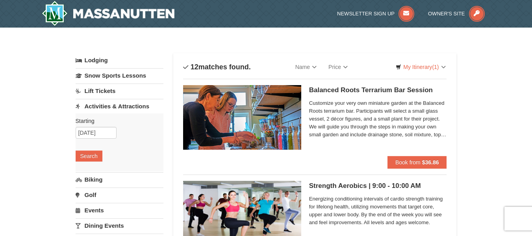
click at [101, 92] on link "Lift Tickets" at bounding box center [120, 91] width 88 height 15
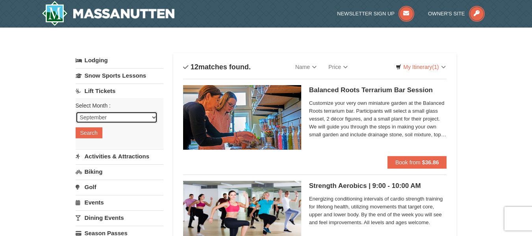
click at [103, 112] on select "September October November December January February March April May June July …" at bounding box center [117, 118] width 82 height 12
select select "12"
click at [76, 112] on select "September October November December January February March April May June July …" at bounding box center [117, 118] width 82 height 12
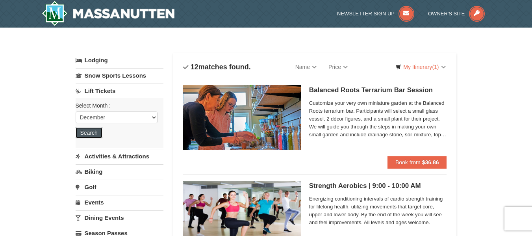
click at [97, 132] on button "Search" at bounding box center [89, 132] width 27 height 11
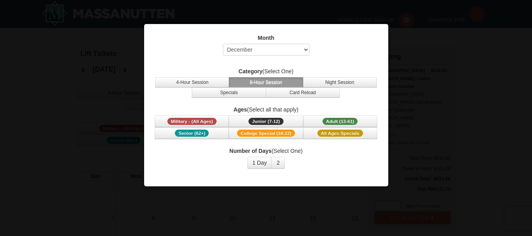
select select "12"
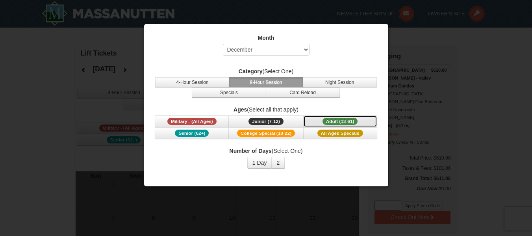
click at [338, 124] on span "Adult (13-61)" at bounding box center [340, 121] width 35 height 7
click at [273, 119] on span "Junior (7-12)" at bounding box center [266, 121] width 35 height 7
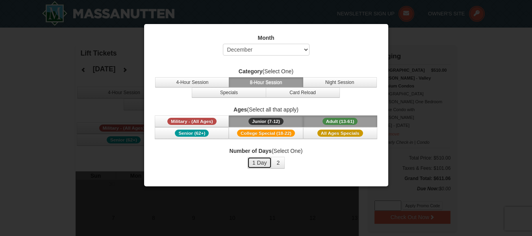
click at [260, 163] on button "1 Day" at bounding box center [259, 163] width 25 height 12
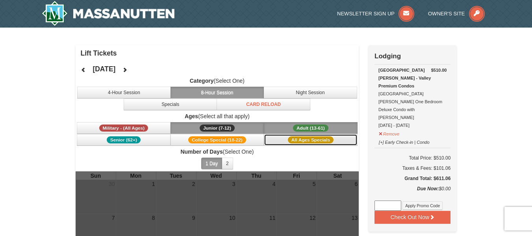
click at [308, 136] on span "All Ages Specials" at bounding box center [311, 139] width 46 height 7
click at [254, 126] on button "Junior (7-12) (7 - 12)" at bounding box center [218, 128] width 94 height 12
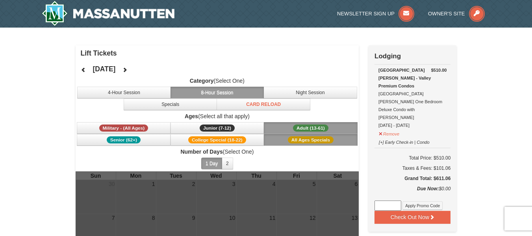
click at [281, 129] on button "Adult (13-61) (13 - 61)" at bounding box center [311, 128] width 94 height 12
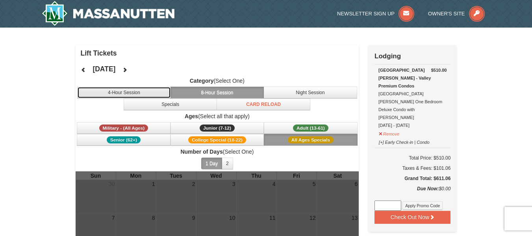
click at [157, 96] on button "4-Hour Session" at bounding box center [124, 93] width 94 height 12
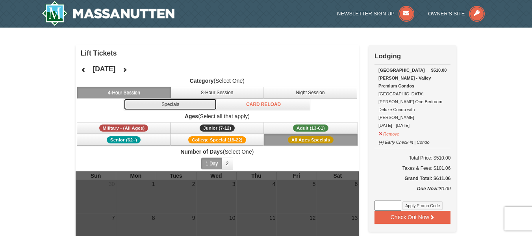
click at [143, 102] on button "Specials" at bounding box center [171, 105] width 94 height 12
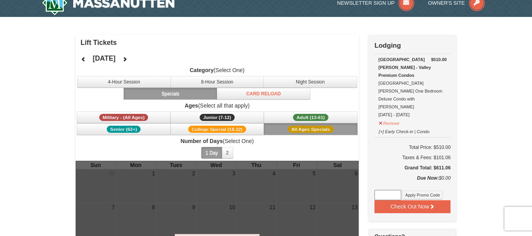
scroll to position [18, 0]
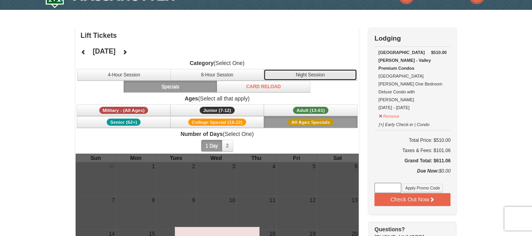
click at [315, 74] on button "Night Session" at bounding box center [311, 75] width 94 height 12
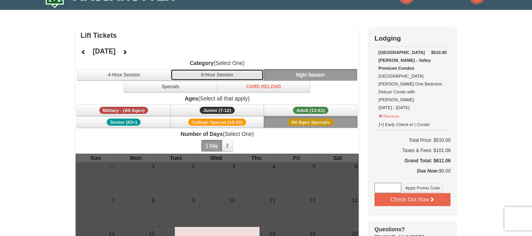
click at [254, 73] on button "8-Hour Session" at bounding box center [218, 75] width 94 height 12
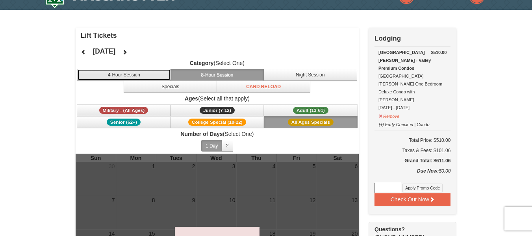
click at [151, 76] on button "4-Hour Session" at bounding box center [124, 75] width 94 height 12
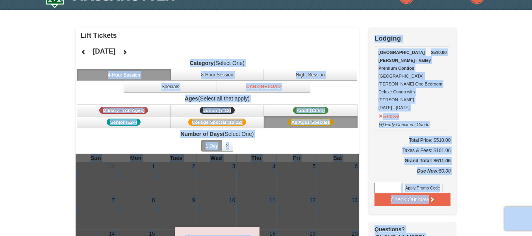
drag, startPoint x: 151, startPoint y: 76, endPoint x: 151, endPoint y: 51, distance: 24.8
click at [128, 51] on icon at bounding box center [125, 52] width 6 height 6
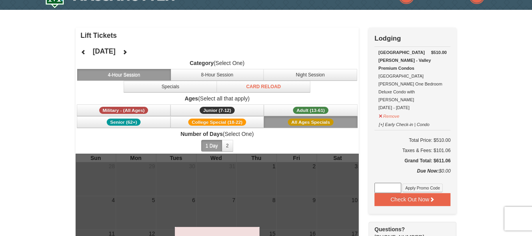
click at [173, 59] on div "January 2026 Category (Select One) 4-Hour Session 8-Hour Session Night Session …" at bounding box center [218, 98] width 284 height 110
click at [128, 50] on icon at bounding box center [125, 52] width 6 height 6
click at [133, 50] on button at bounding box center [125, 52] width 16 height 12
click at [147, 50] on div "April 2026 Category (Select One) 4-Hour Session 8-Hour Session Night Session Sp…" at bounding box center [218, 98] width 284 height 110
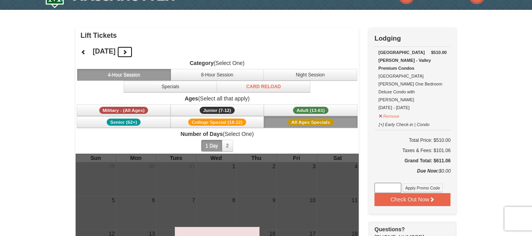
click at [132, 53] on button at bounding box center [125, 52] width 16 height 12
click at [128, 53] on icon at bounding box center [125, 52] width 6 height 6
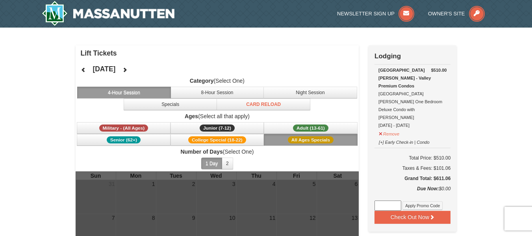
click at [87, 52] on h4 "Lift Tickets" at bounding box center [220, 53] width 279 height 8
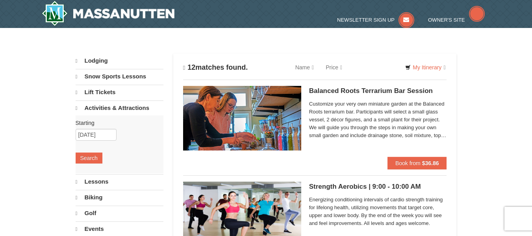
select select "9"
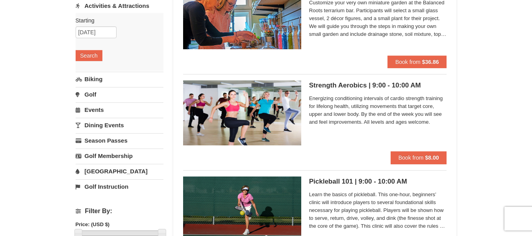
scroll to position [103, 0]
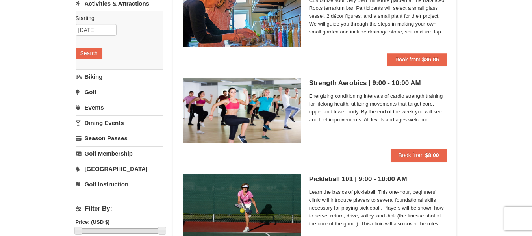
click at [111, 171] on link "[GEOGRAPHIC_DATA]" at bounding box center [120, 169] width 88 height 15
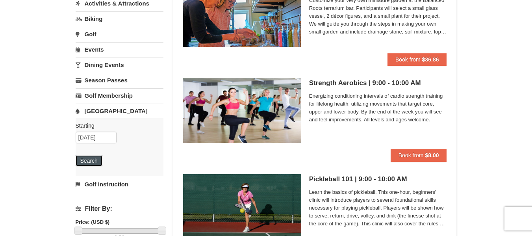
click at [100, 164] on button "Search" at bounding box center [89, 160] width 27 height 11
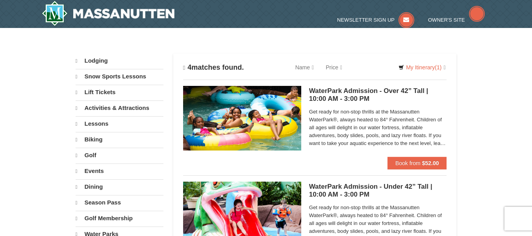
select select "9"
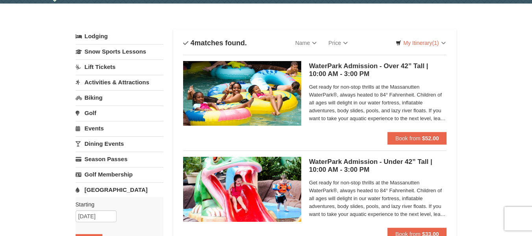
scroll to position [25, 0]
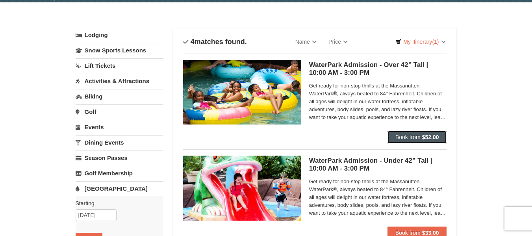
click at [402, 140] on span "Book from" at bounding box center [408, 137] width 25 height 6
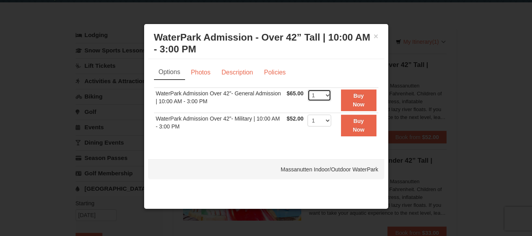
click at [328, 97] on select "1 2 3 4 5 6 7 8 9 10 11 12 13 14 15 16 17 18 19 20 21 22" at bounding box center [320, 95] width 24 height 12
select select "4"
click at [308, 89] on select "1 2 3 4 5 6 7 8 9 10 11 12 13 14 15 16 17 18 19 20 21 22" at bounding box center [320, 95] width 24 height 12
click at [356, 105] on strong "Buy Now" at bounding box center [359, 100] width 12 height 15
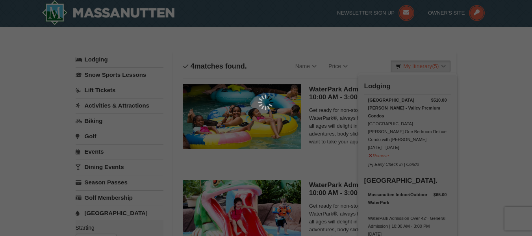
scroll to position [2, 0]
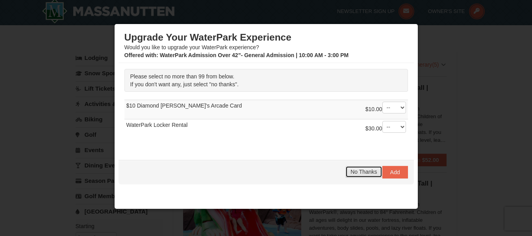
click at [360, 173] on span "No Thanks" at bounding box center [364, 172] width 26 height 6
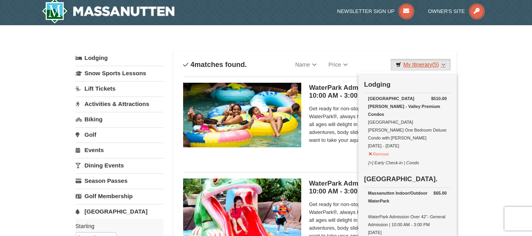
click at [443, 63] on link "My Itinerary (5)" at bounding box center [421, 65] width 60 height 12
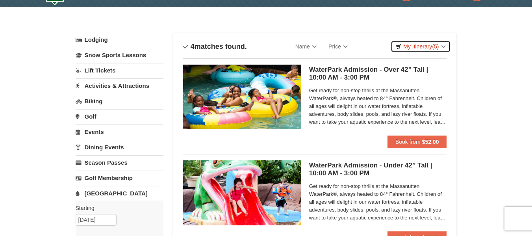
scroll to position [17, 0]
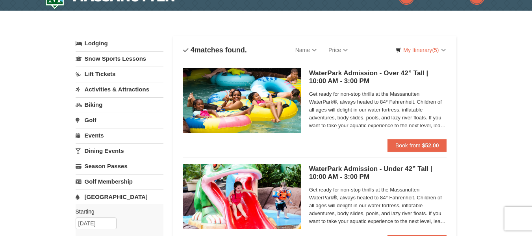
click at [115, 152] on link "Dining Events" at bounding box center [120, 150] width 88 height 15
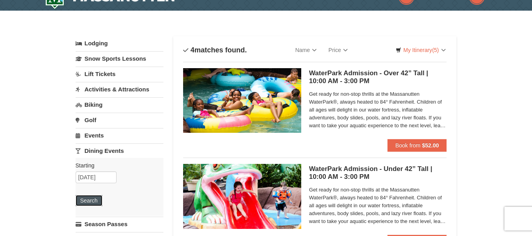
click at [93, 203] on button "Search" at bounding box center [89, 200] width 27 height 11
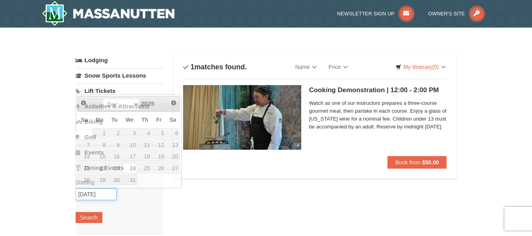
click at [89, 192] on input "[DATE]" at bounding box center [96, 194] width 41 height 12
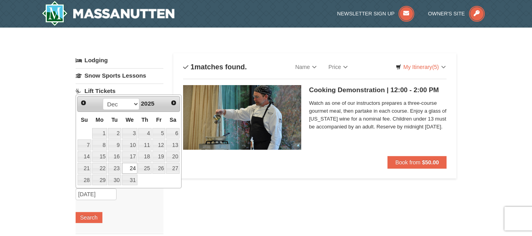
click at [144, 162] on td "25" at bounding box center [145, 168] width 14 height 12
type input "[DATE]"
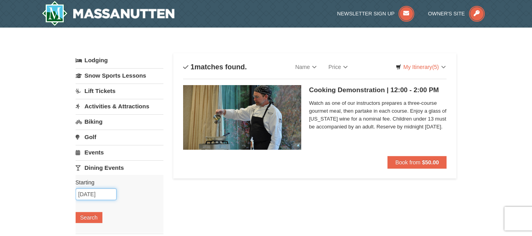
click at [108, 190] on input "[DATE]" at bounding box center [96, 194] width 41 height 12
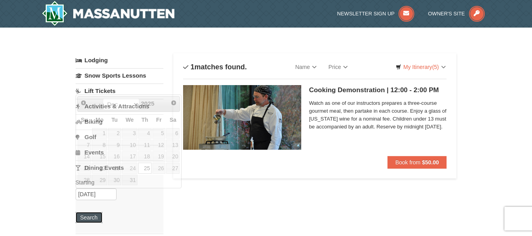
click at [95, 221] on button "Search" at bounding box center [89, 217] width 27 height 11
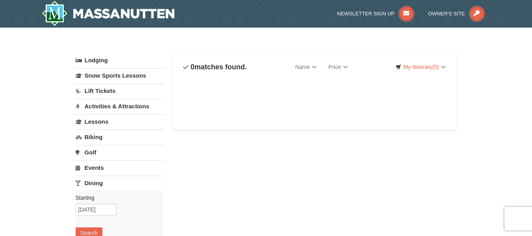
select select "9"
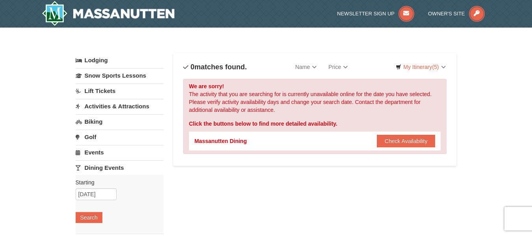
click at [100, 153] on link "Events" at bounding box center [120, 152] width 88 height 15
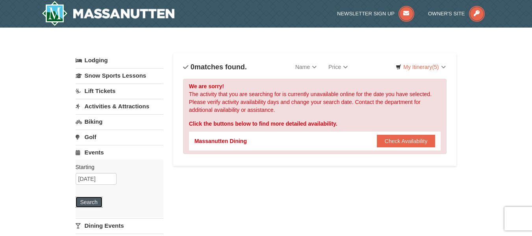
click at [98, 203] on button "Search" at bounding box center [89, 202] width 27 height 11
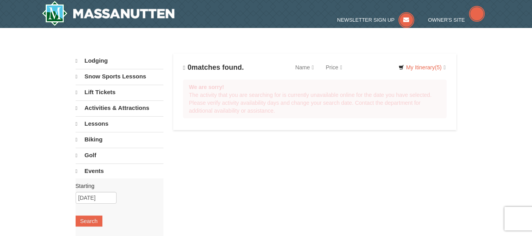
select select "9"
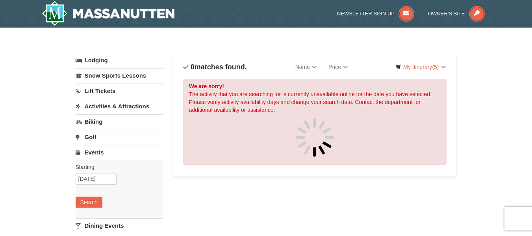
click at [94, 138] on link "Golf" at bounding box center [120, 137] width 88 height 15
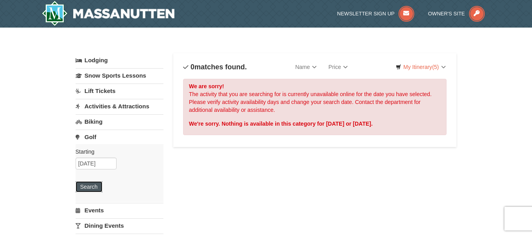
click at [90, 184] on button "Search" at bounding box center [89, 186] width 27 height 11
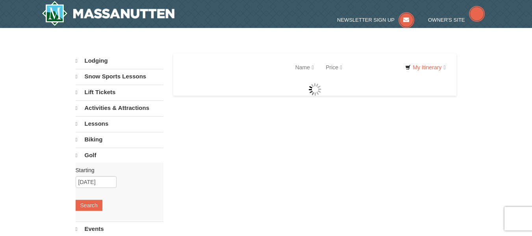
select select "9"
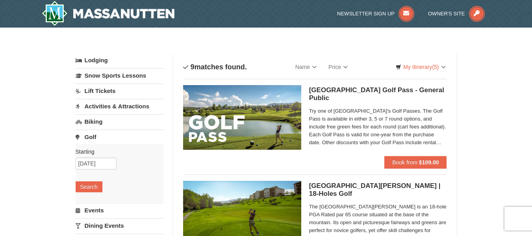
click at [98, 123] on link "Biking" at bounding box center [120, 121] width 88 height 15
click at [106, 106] on link "Activities & Attractions" at bounding box center [120, 106] width 88 height 15
click at [87, 156] on button "Search" at bounding box center [89, 156] width 27 height 11
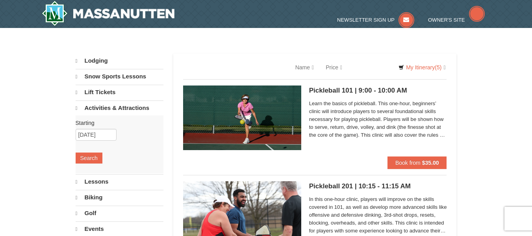
select select "9"
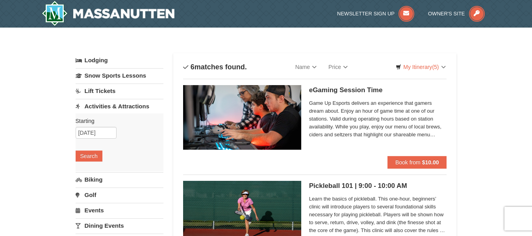
click at [101, 91] on link "Lift Tickets" at bounding box center [120, 91] width 88 height 15
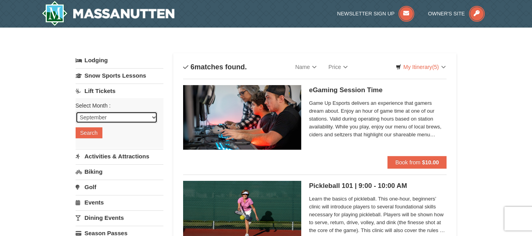
click at [103, 121] on select "September October November December January February March April May June July …" at bounding box center [117, 118] width 82 height 12
select select "12"
click at [76, 112] on select "September October November December January February March April May June July …" at bounding box center [117, 118] width 82 height 12
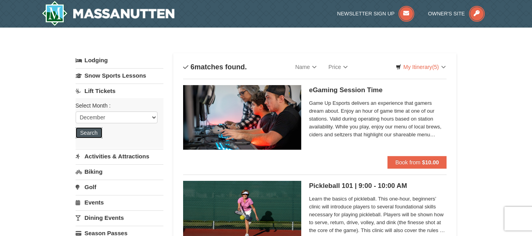
click at [87, 129] on button "Search" at bounding box center [89, 132] width 27 height 11
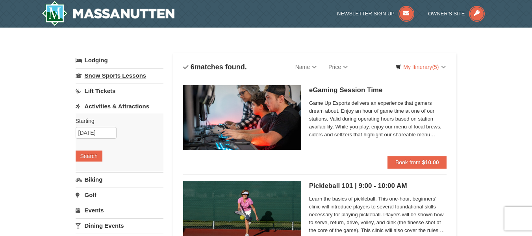
click at [103, 77] on link "Snow Sports Lessons" at bounding box center [120, 75] width 88 height 15
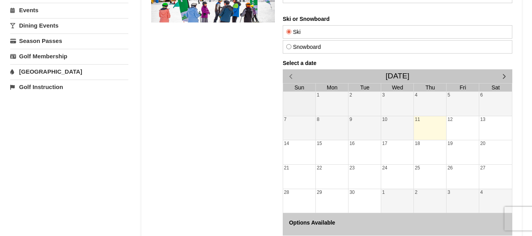
scroll to position [147, 0]
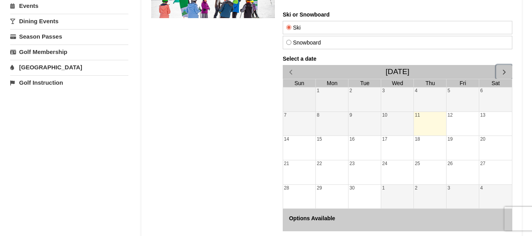
click at [505, 73] on span "button" at bounding box center [504, 72] width 8 height 8
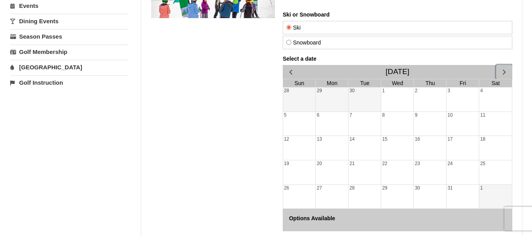
click at [505, 73] on span "button" at bounding box center [504, 72] width 8 height 8
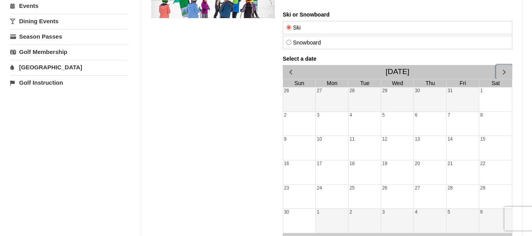
click at [505, 73] on span "button" at bounding box center [504, 72] width 8 height 8
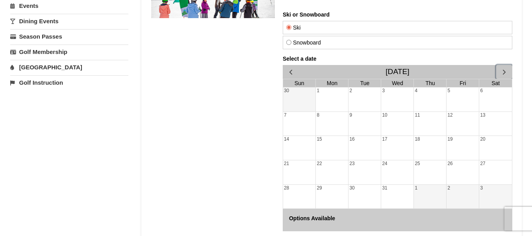
click at [425, 161] on div "25" at bounding box center [430, 172] width 32 height 24
click at [432, 195] on div "1" at bounding box center [430, 197] width 32 height 24
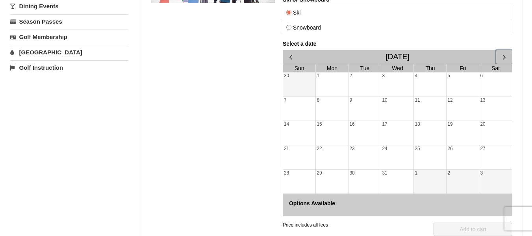
scroll to position [160, 0]
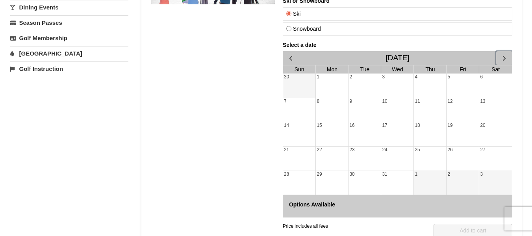
click at [418, 160] on div "25" at bounding box center [430, 159] width 32 height 24
click at [435, 178] on div "1" at bounding box center [430, 183] width 32 height 24
click at [458, 178] on div "2" at bounding box center [462, 183] width 32 height 24
click at [506, 65] on div "Sat" at bounding box center [495, 69] width 33 height 8
click at [505, 59] on span "button" at bounding box center [504, 58] width 8 height 8
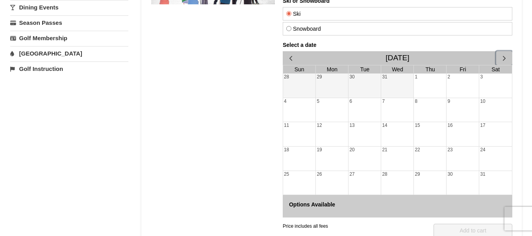
click at [402, 89] on div "31" at bounding box center [397, 86] width 32 height 24
click at [499, 58] on button "button" at bounding box center [504, 58] width 16 height 14
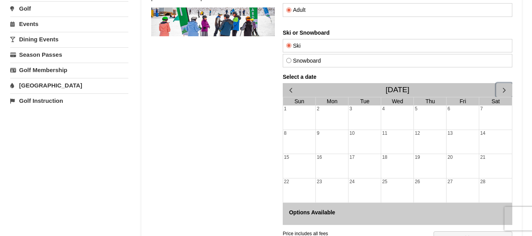
scroll to position [119, 0]
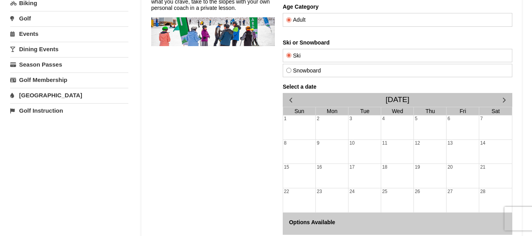
click at [372, 67] on label "Snowboard" at bounding box center [397, 70] width 223 height 6
click at [291, 68] on input "Snowboard" at bounding box center [288, 70] width 5 height 5
radio input "true"
click at [288, 100] on span "button" at bounding box center [290, 100] width 8 height 8
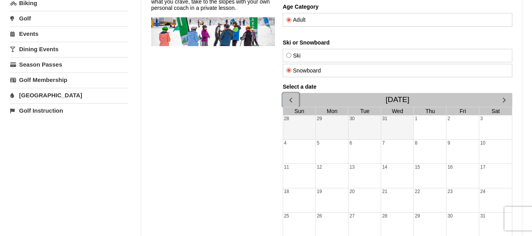
click at [288, 100] on span "button" at bounding box center [290, 100] width 8 height 8
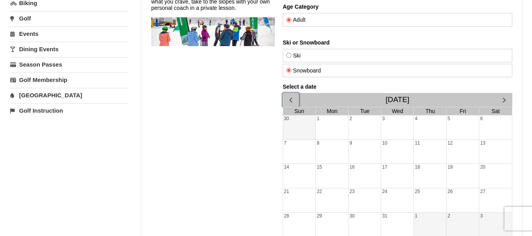
click at [433, 199] on div "25" at bounding box center [430, 200] width 32 height 24
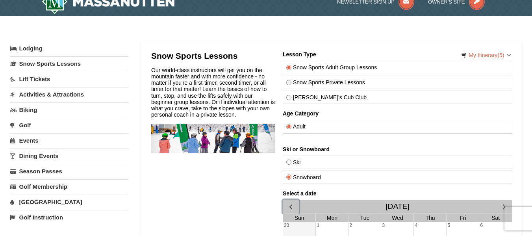
scroll to position [9, 0]
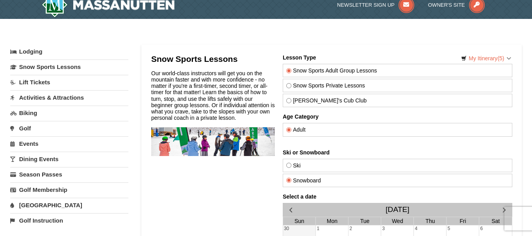
click at [316, 89] on div "Snow Sports Private Lessons" at bounding box center [398, 85] width 230 height 13
click at [315, 86] on label "Snow Sports Private Lessons" at bounding box center [397, 85] width 223 height 6
click at [291, 86] on input "Snow Sports Private Lessons" at bounding box center [288, 85] width 5 height 5
radio input "true"
click at [313, 96] on div "Theo's Cub Club" at bounding box center [398, 100] width 230 height 13
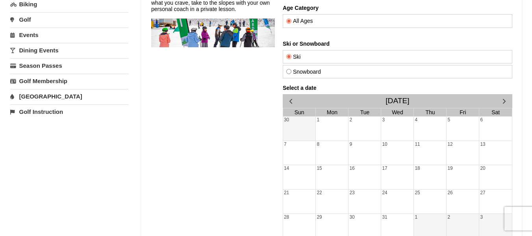
scroll to position [85, 0]
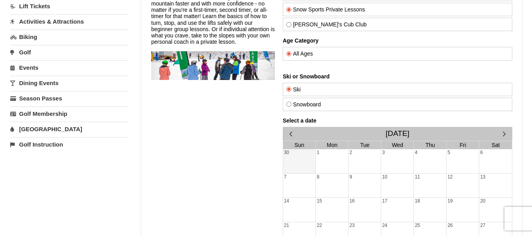
click at [41, 4] on link "Lift Tickets" at bounding box center [69, 6] width 118 height 15
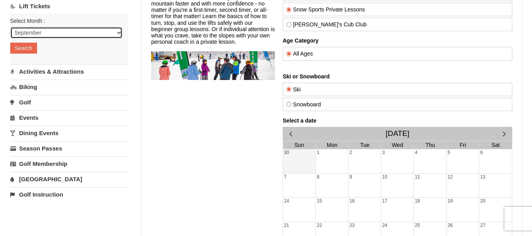
click at [37, 33] on select "September October November December January February March April May June July …" at bounding box center [66, 33] width 112 height 12
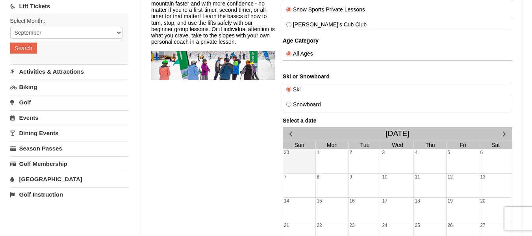
click at [133, 92] on div "Lodging Arrival Please format dates MM/DD/YYYY Please format dates MM/DD/YYYY 0…" at bounding box center [266, 154] width 512 height 372
click at [45, 145] on link "Season Passes" at bounding box center [69, 148] width 118 height 15
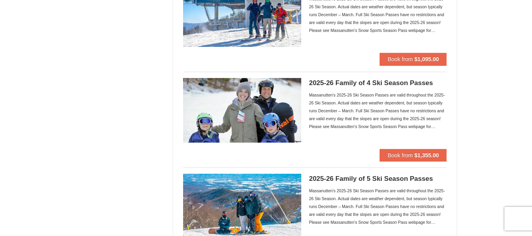
scroll to position [404, 0]
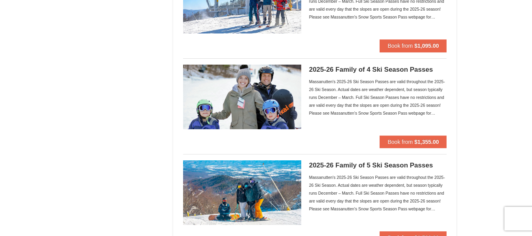
click at [279, 119] on img at bounding box center [242, 97] width 118 height 65
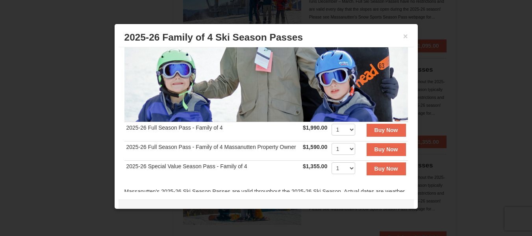
scroll to position [90, 0]
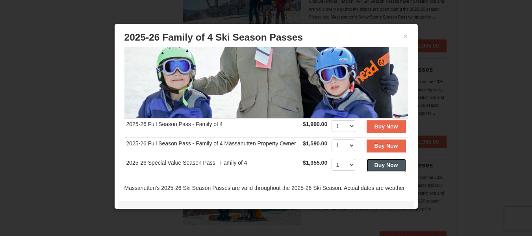
click at [367, 171] on button "Buy Now" at bounding box center [386, 165] width 39 height 13
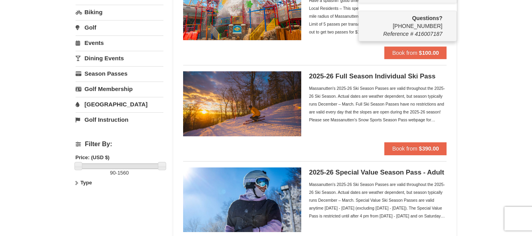
scroll to position [0, 0]
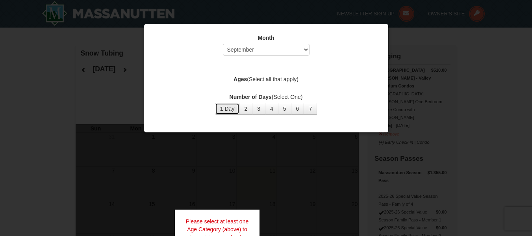
click at [216, 107] on button "1 Day" at bounding box center [227, 109] width 25 height 12
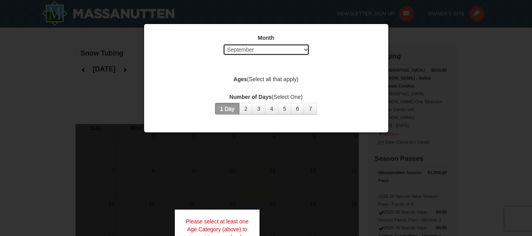
click at [255, 50] on select "Select September October November December January February March April May Jun…" at bounding box center [266, 50] width 87 height 12
select select "12"
click at [223, 44] on select "Select September October November December January February March April May Jun…" at bounding box center [266, 50] width 87 height 12
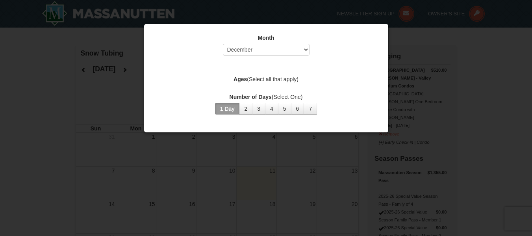
click at [270, 78] on label "Ages (Select all that apply)" at bounding box center [266, 79] width 225 height 8
click at [324, 183] on div at bounding box center [266, 118] width 532 height 236
click at [256, 185] on div at bounding box center [266, 118] width 532 height 236
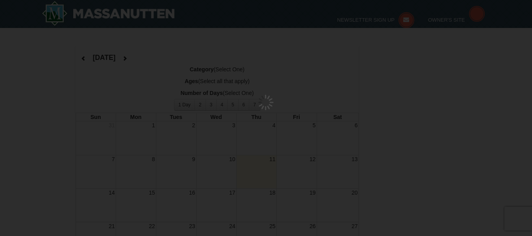
select select "9"
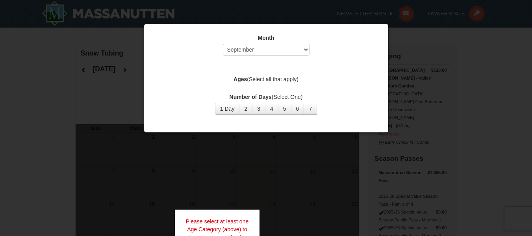
click at [277, 184] on div at bounding box center [266, 118] width 532 height 236
